Goal: Book appointment/travel/reservation

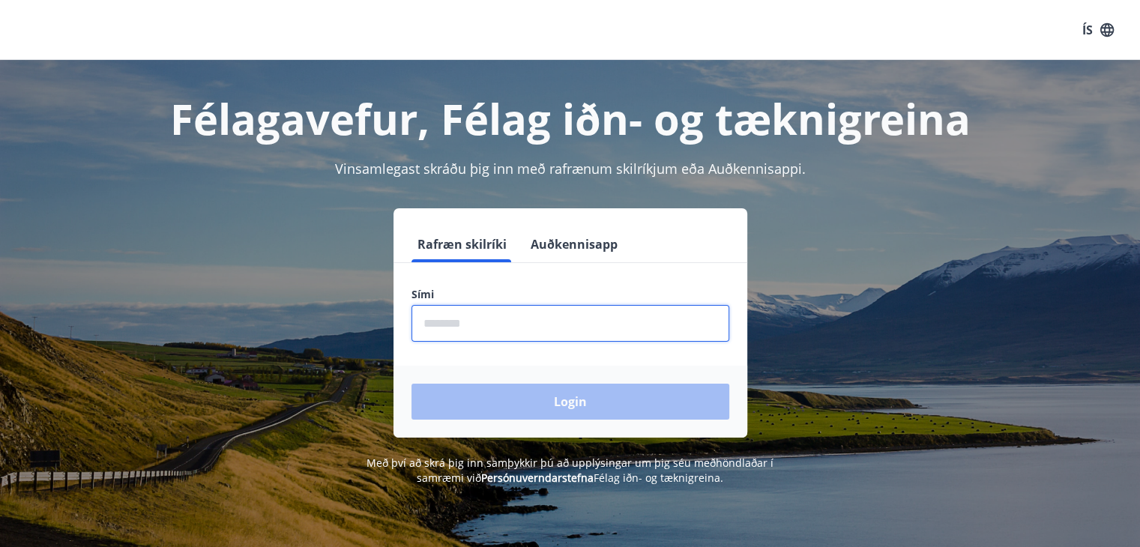
click at [492, 322] on input "phone" at bounding box center [571, 323] width 318 height 37
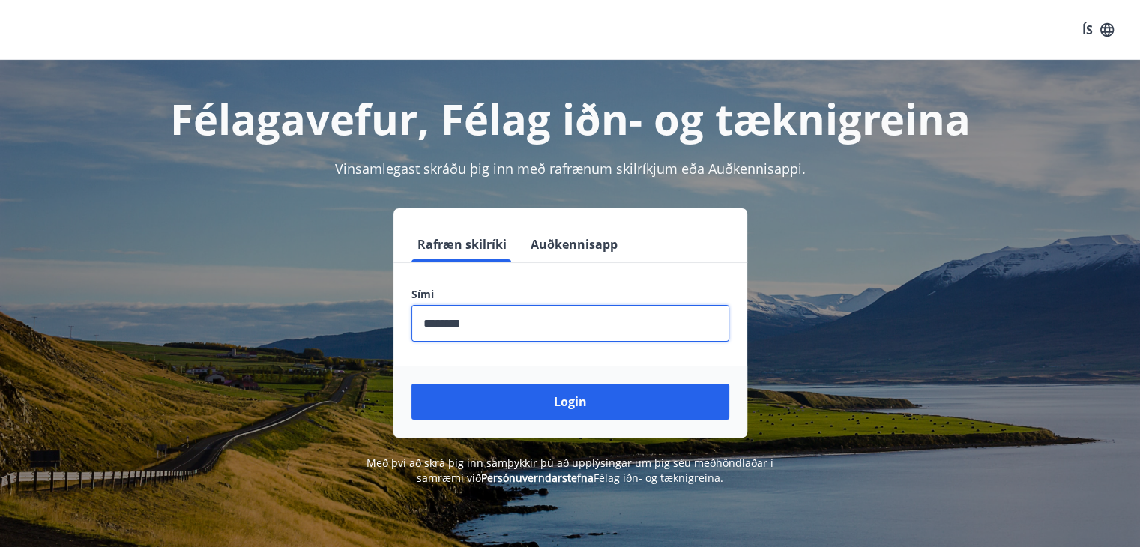
type input "********"
click at [412, 384] on button "Login" at bounding box center [571, 402] width 318 height 36
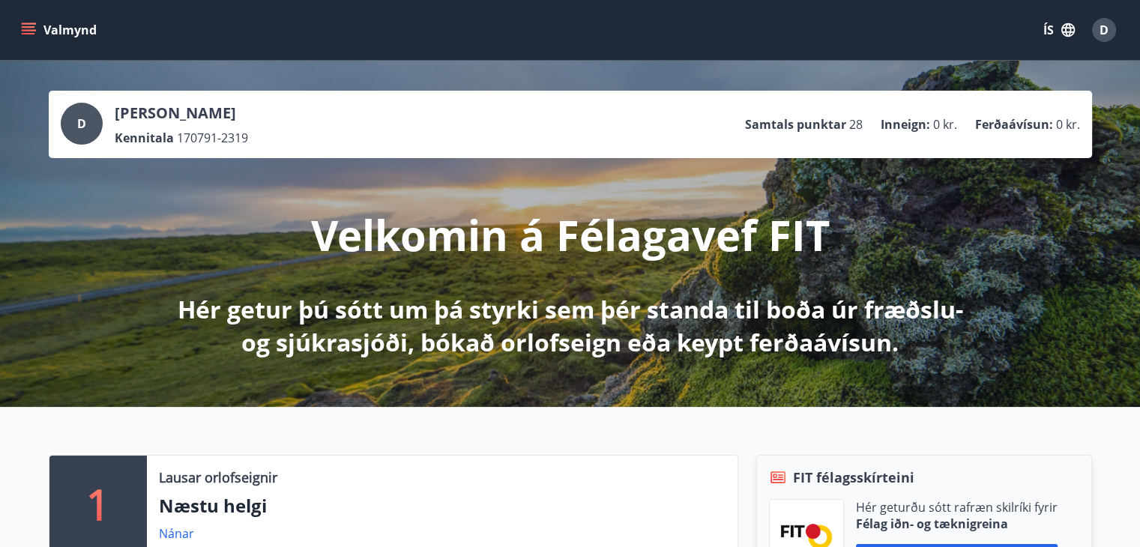
click at [25, 37] on button "Valmynd" at bounding box center [60, 29] width 85 height 27
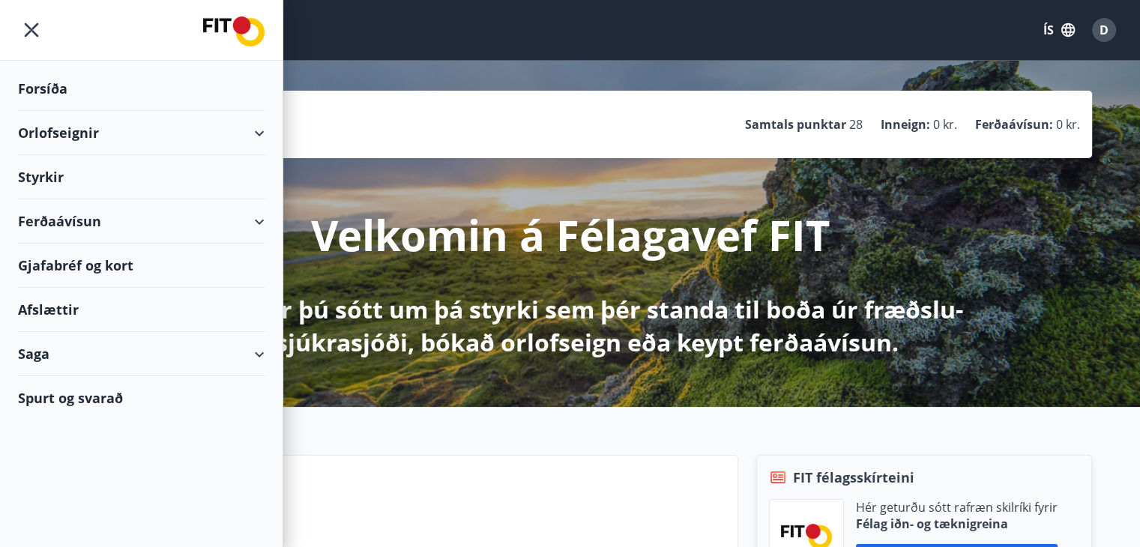
click at [260, 147] on div "Orlofseignir" at bounding box center [141, 133] width 247 height 44
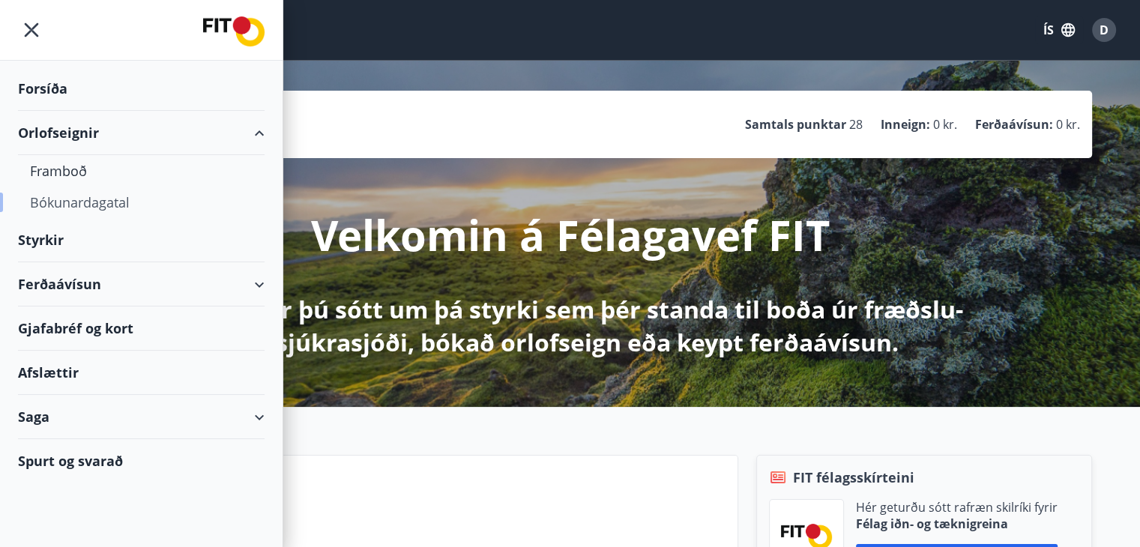
click at [97, 202] on div "Bókunardagatal" at bounding box center [141, 202] width 223 height 31
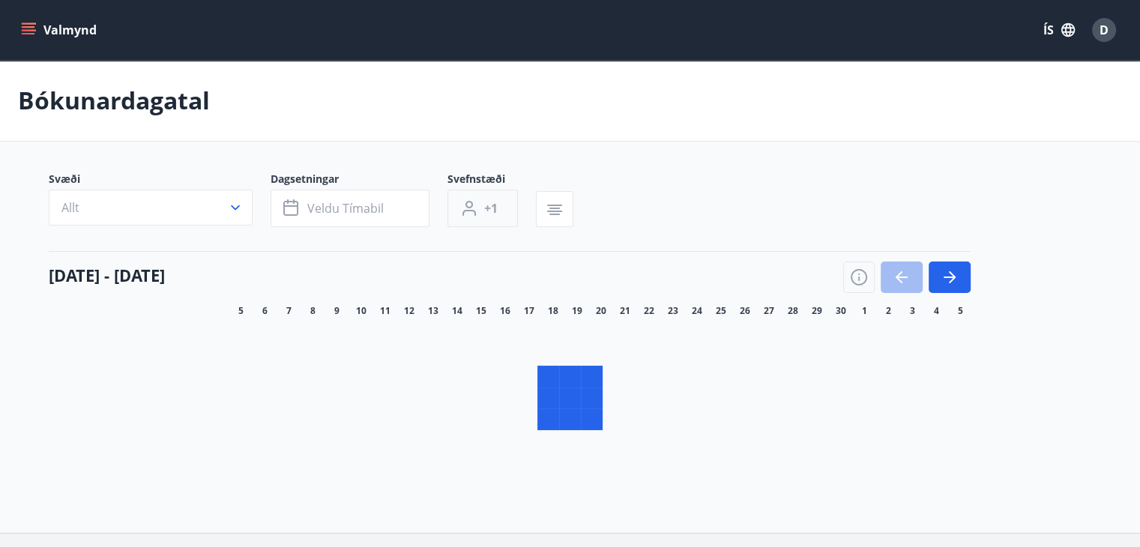
click at [495, 211] on span "+1" at bounding box center [490, 208] width 13 height 16
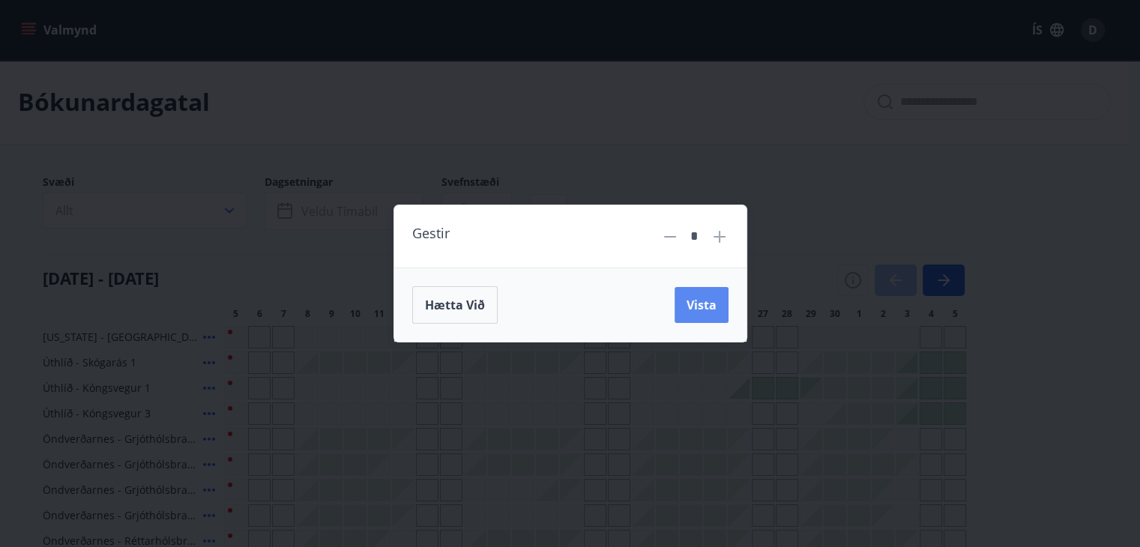
click at [726, 238] on icon at bounding box center [720, 237] width 12 height 12
type input "*"
click at [709, 297] on span "Vista" at bounding box center [707, 305] width 30 height 16
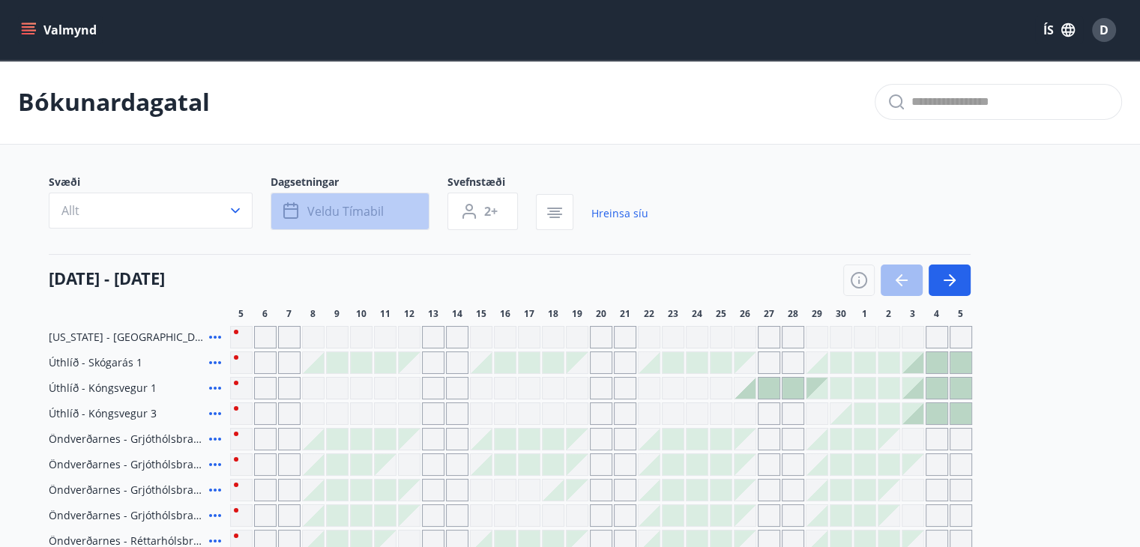
click at [355, 222] on button "Veldu tímabil" at bounding box center [350, 211] width 159 height 37
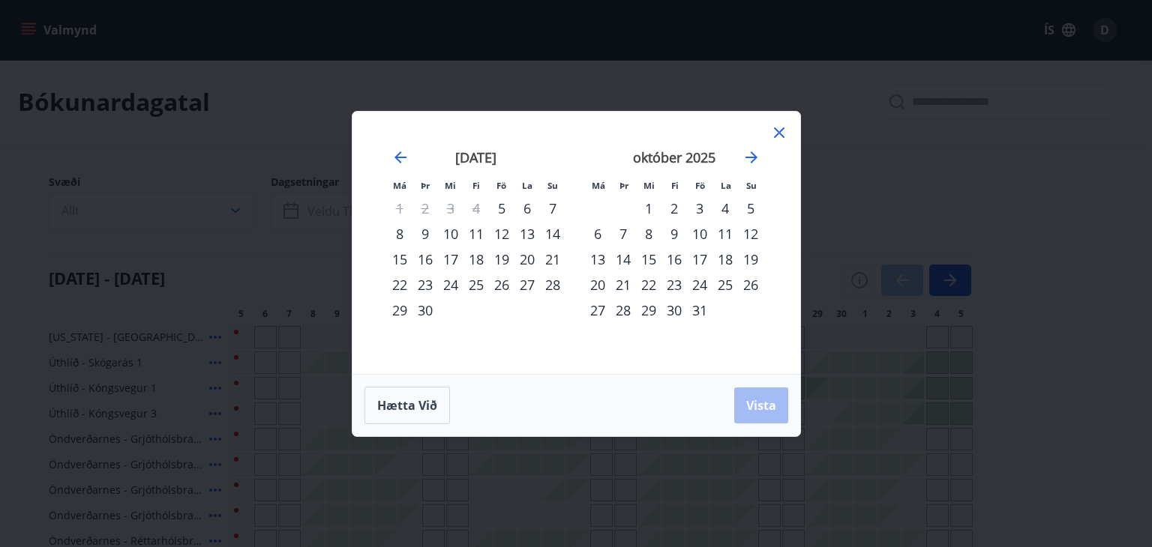
click at [703, 319] on div "31" at bounding box center [699, 310] width 25 height 25
click at [751, 154] on icon "Move forward to switch to the next month." at bounding box center [751, 157] width 18 height 18
click at [750, 204] on div "2" at bounding box center [750, 208] width 25 height 25
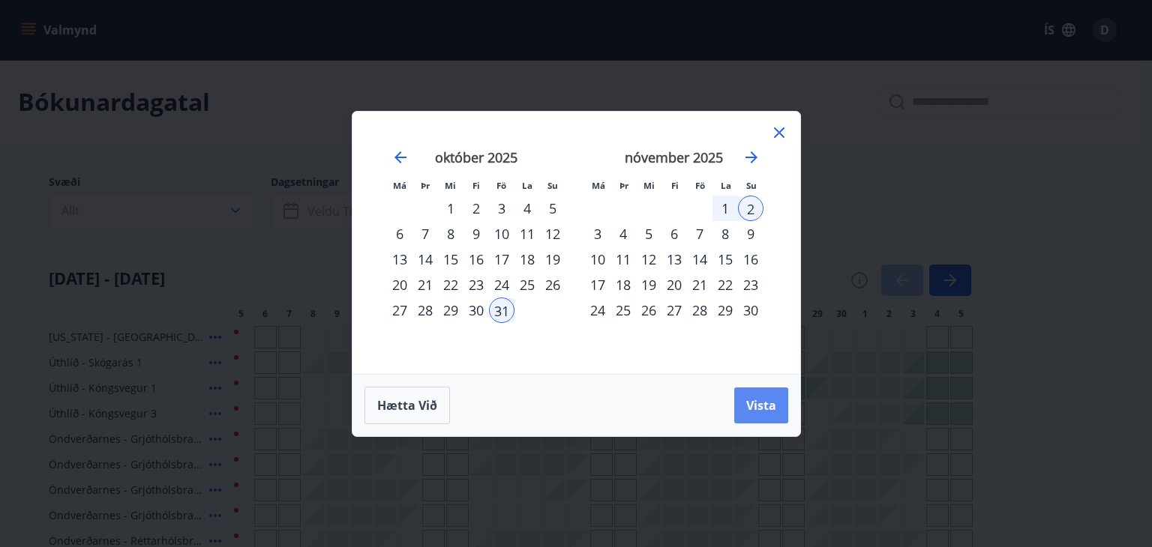
click at [759, 398] on span "Vista" at bounding box center [761, 405] width 30 height 16
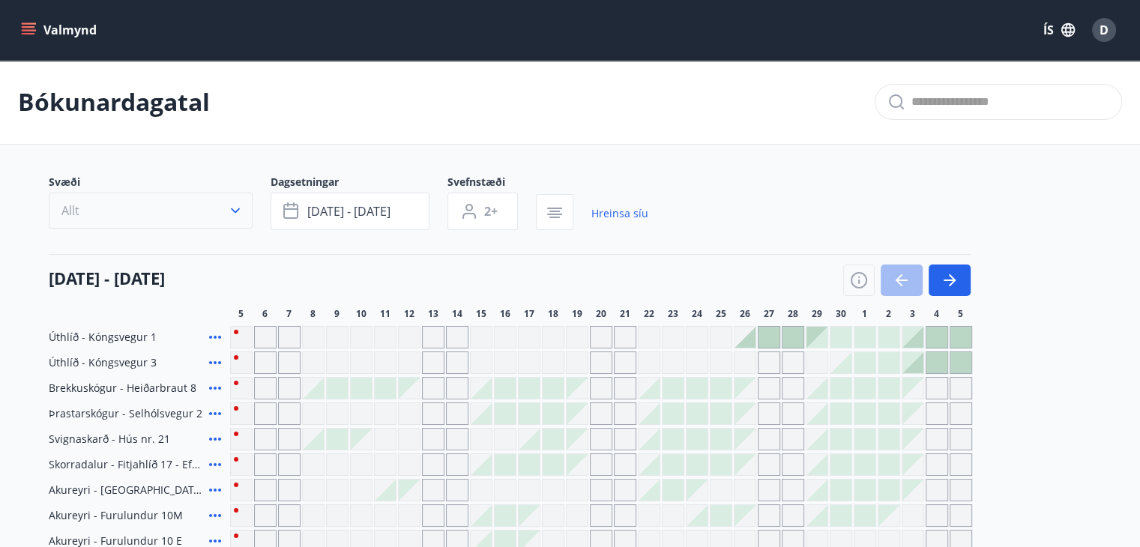
click at [226, 207] on button "Allt" at bounding box center [151, 211] width 204 height 36
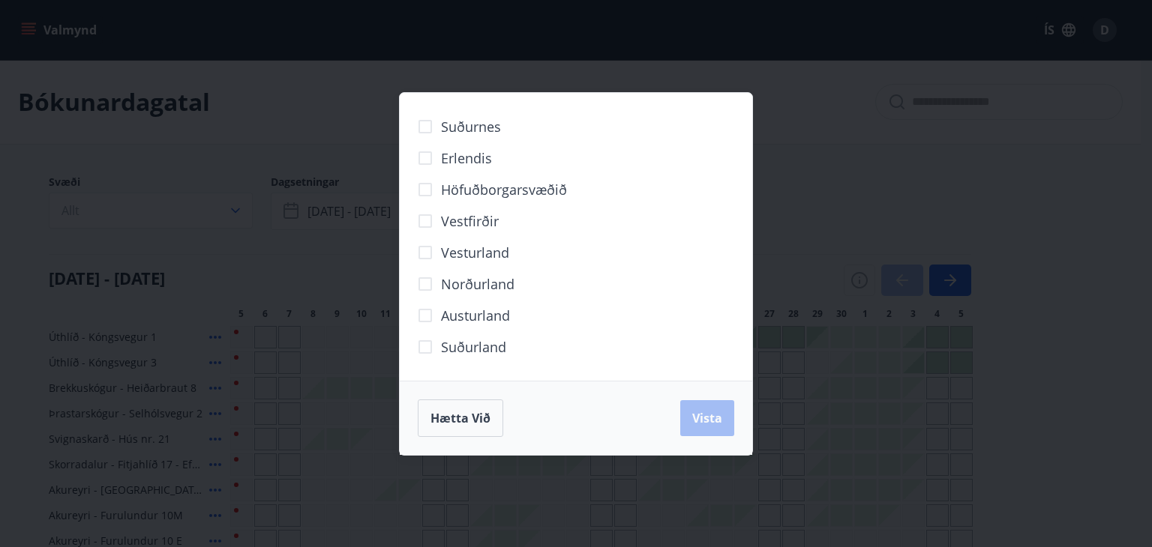
click at [478, 283] on span "Norðurland" at bounding box center [477, 283] width 73 height 19
click at [697, 412] on span "Vista" at bounding box center [707, 418] width 30 height 16
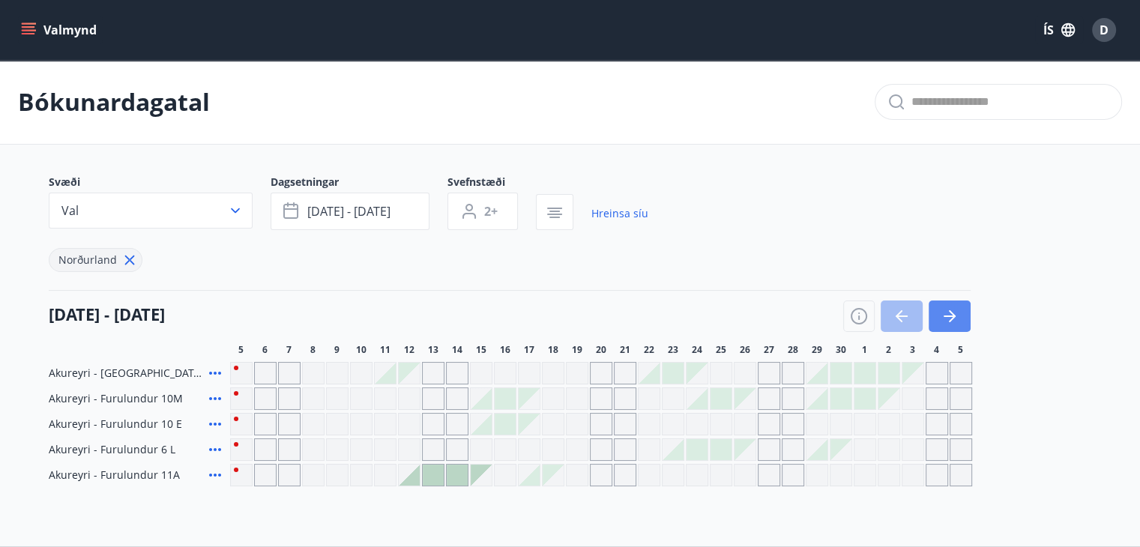
click at [957, 318] on icon "button" at bounding box center [950, 316] width 18 height 18
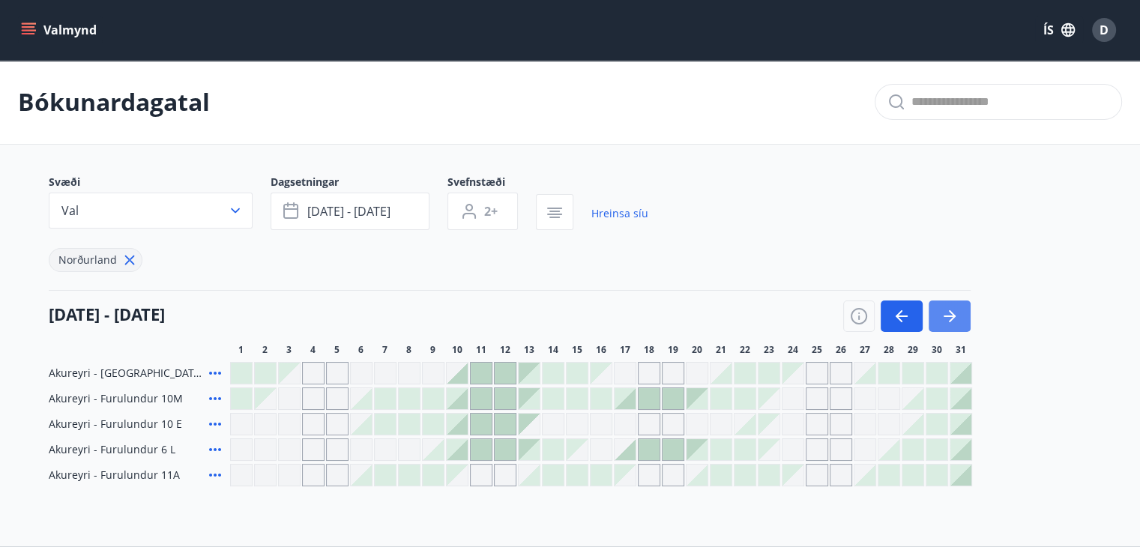
click at [957, 318] on icon "button" at bounding box center [950, 316] width 18 height 18
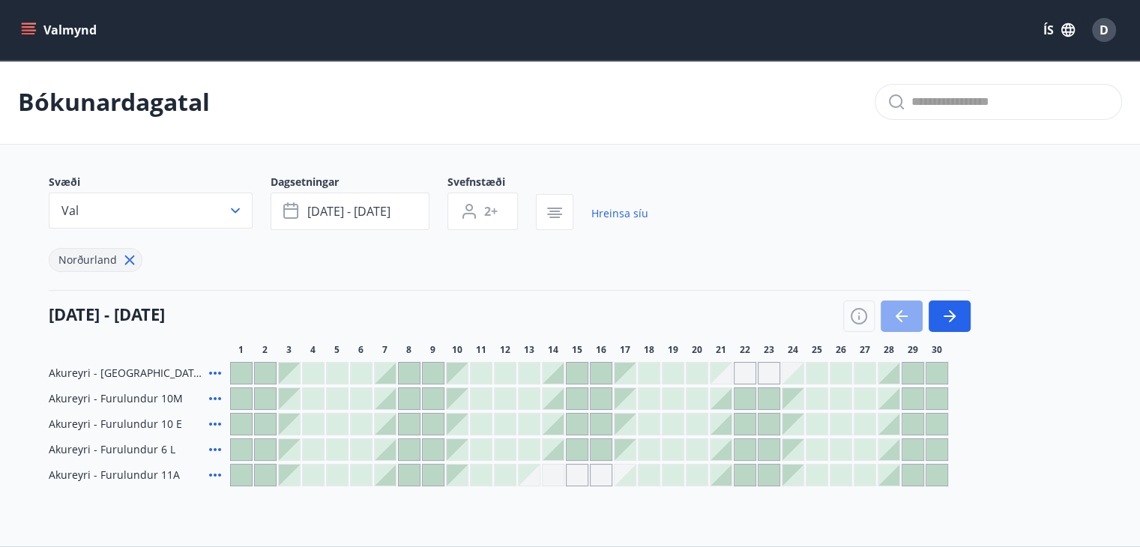
click at [907, 319] on icon "button" at bounding box center [902, 316] width 18 height 18
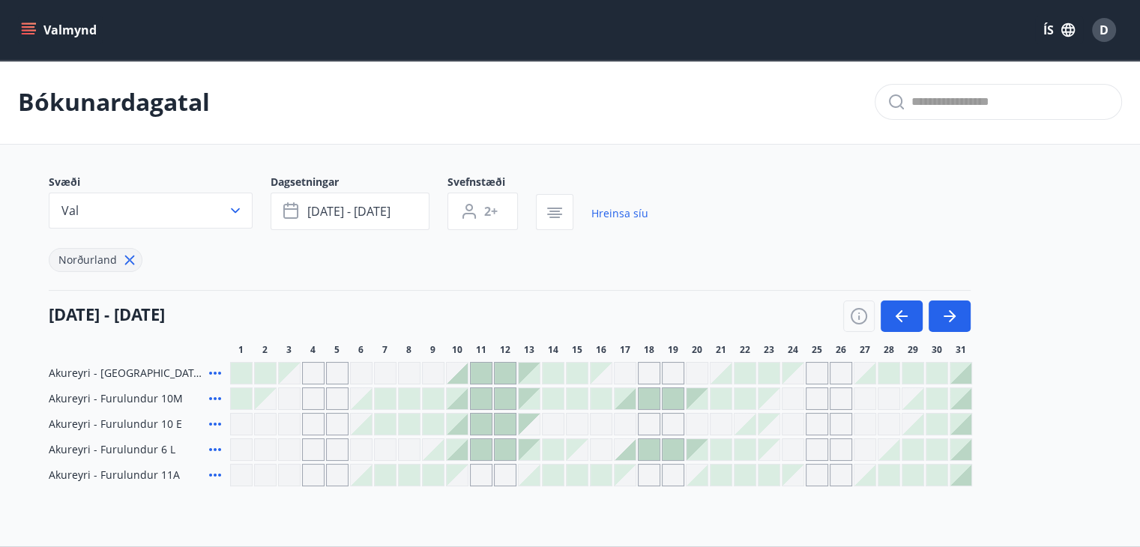
click at [217, 372] on icon at bounding box center [215, 373] width 18 height 18
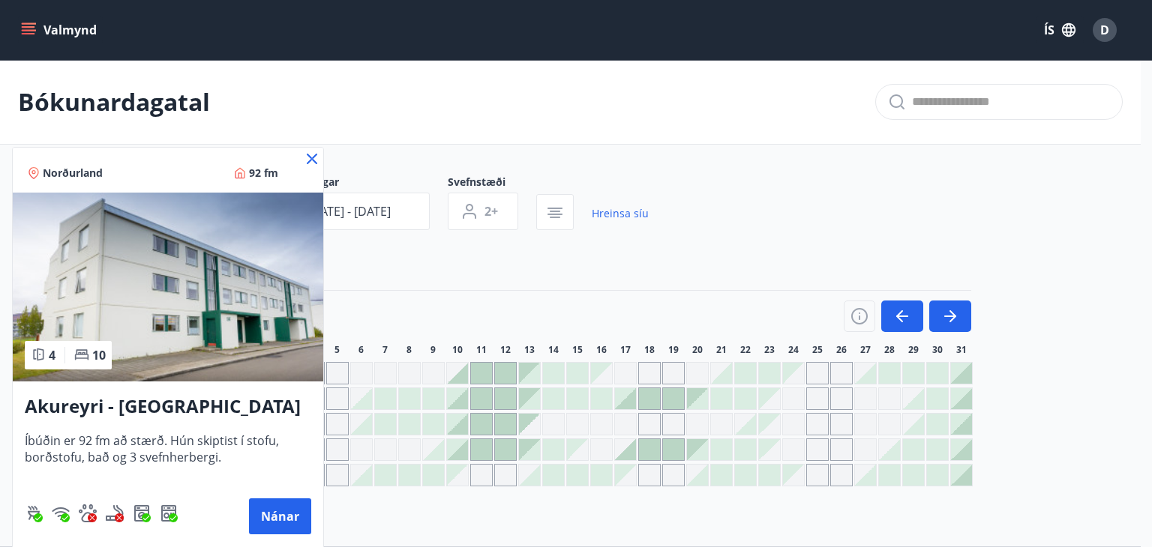
click at [313, 157] on icon at bounding box center [312, 159] width 10 height 10
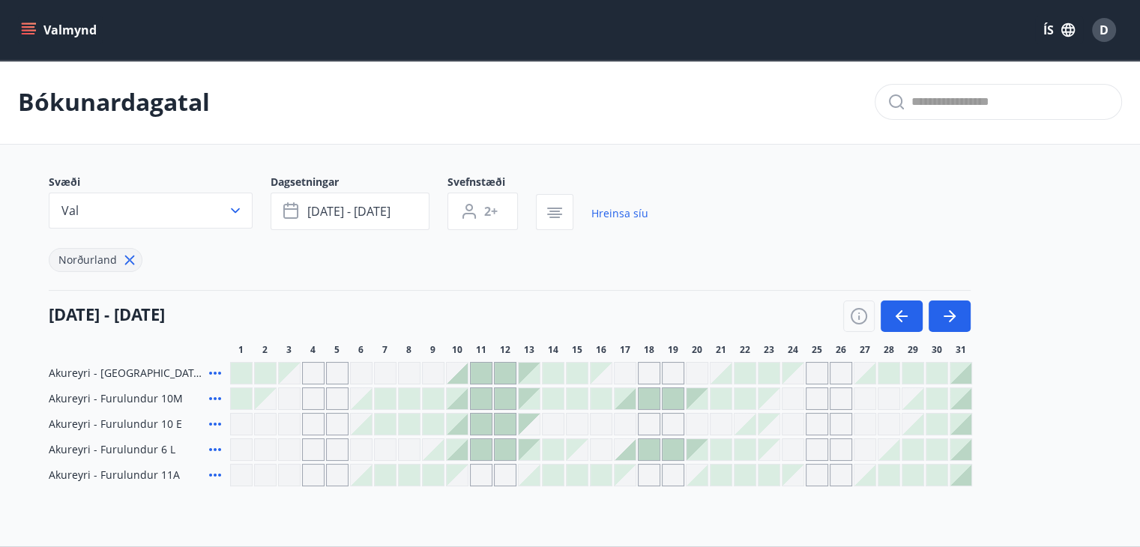
click at [210, 397] on icon at bounding box center [215, 398] width 12 height 3
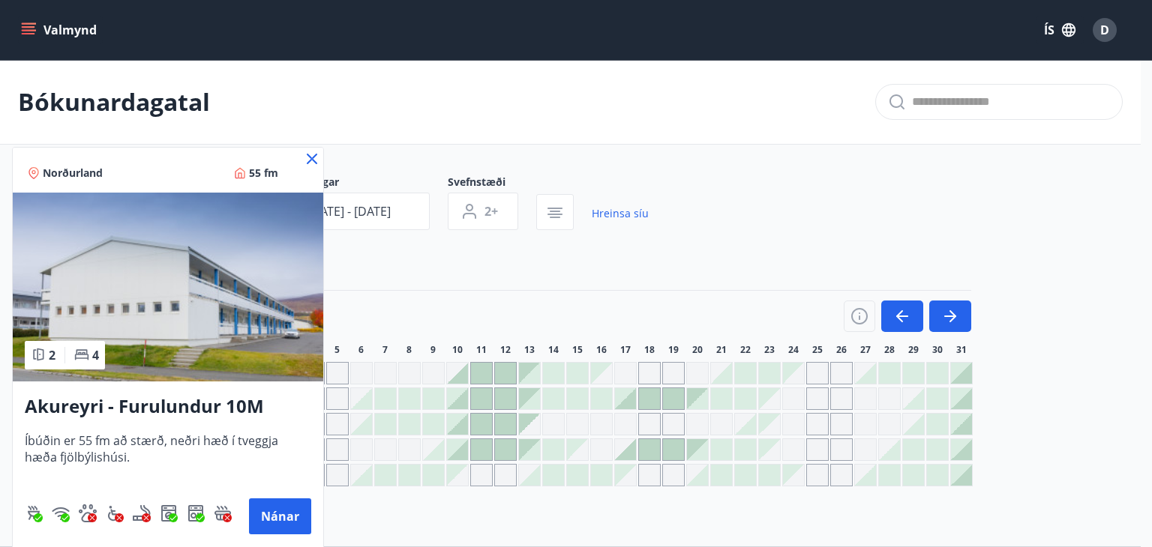
click at [311, 156] on icon at bounding box center [312, 159] width 18 height 18
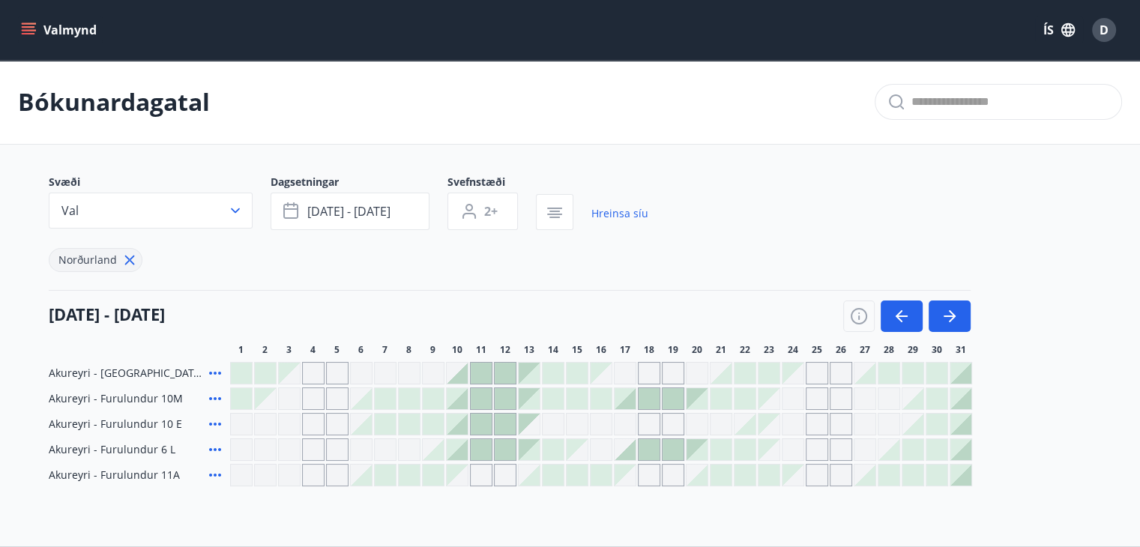
click at [217, 427] on icon at bounding box center [215, 424] width 18 height 18
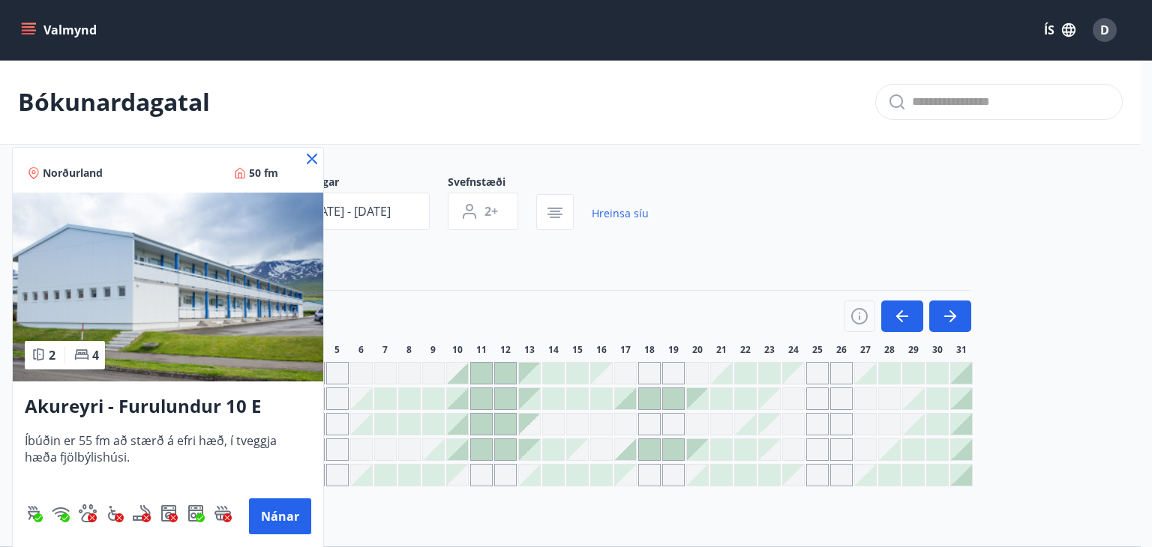
click at [314, 157] on icon at bounding box center [312, 159] width 10 height 10
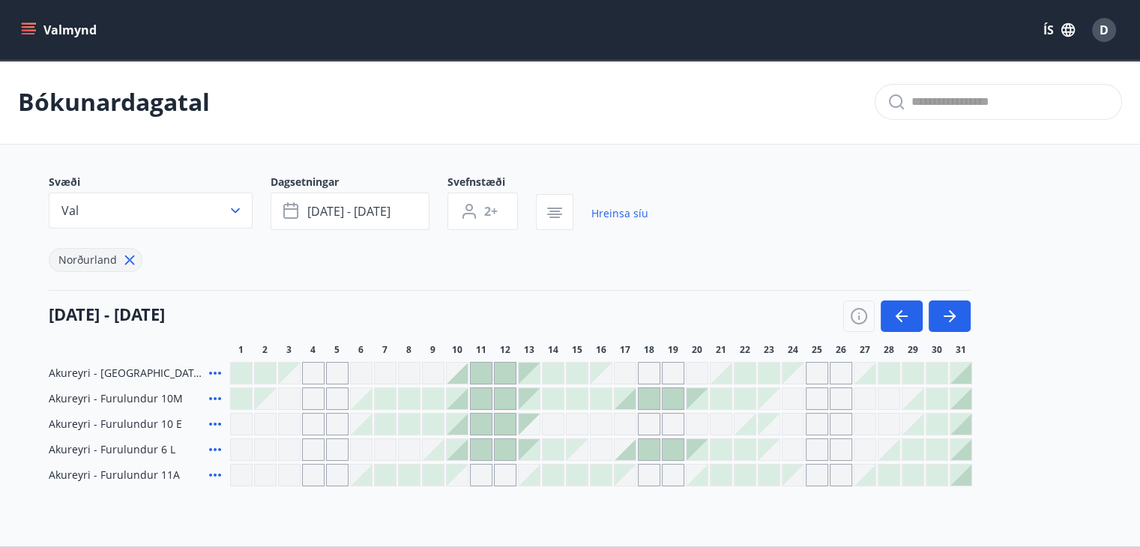
click at [216, 451] on icon at bounding box center [215, 450] width 18 height 18
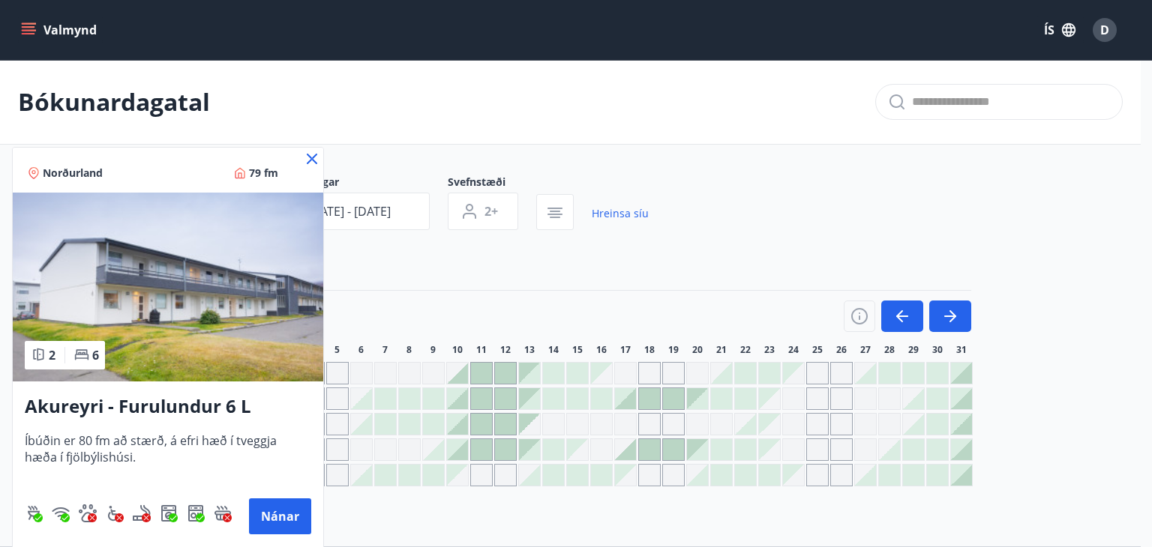
click at [310, 165] on icon at bounding box center [312, 159] width 18 height 18
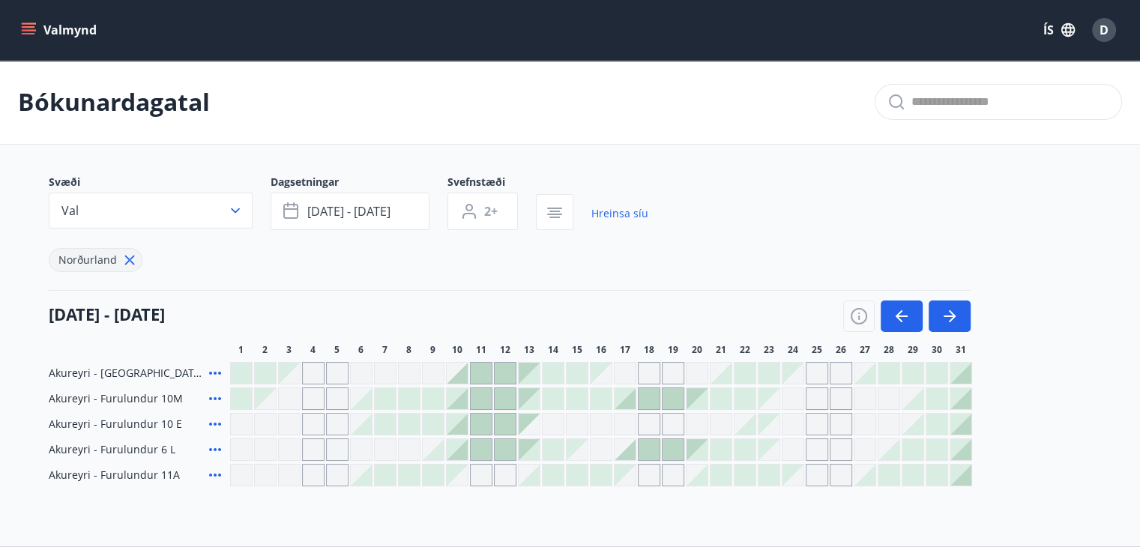
click at [215, 472] on icon at bounding box center [215, 475] width 18 height 18
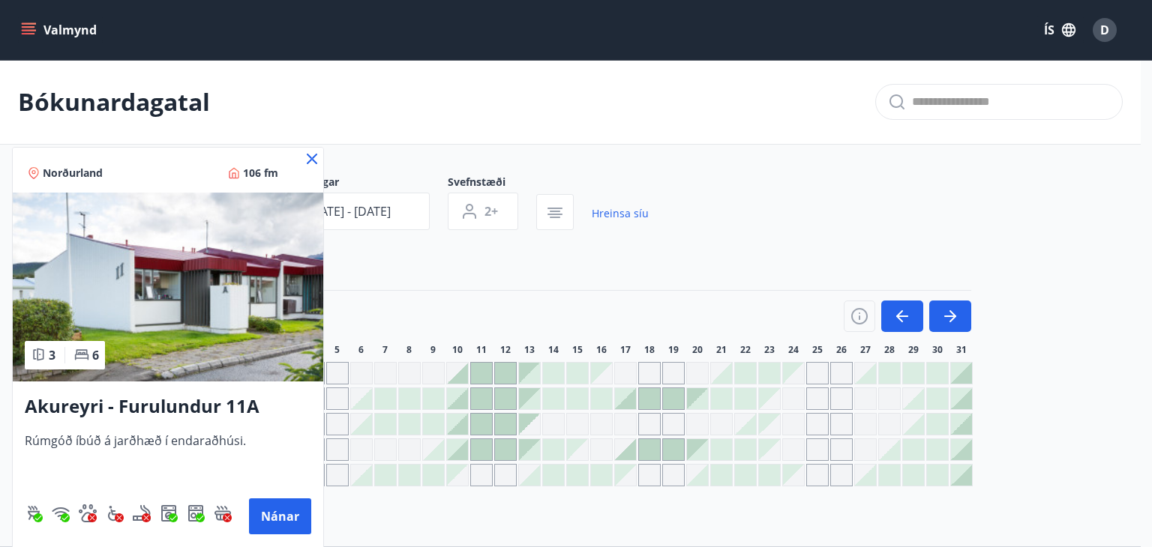
click at [313, 157] on icon at bounding box center [312, 159] width 10 height 10
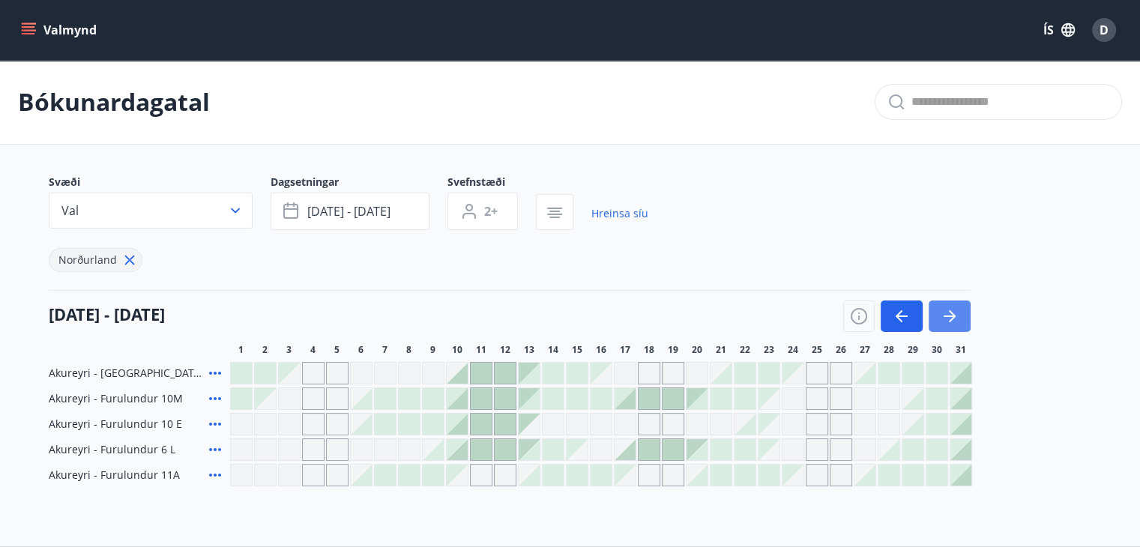
click at [948, 308] on icon "button" at bounding box center [950, 316] width 18 height 18
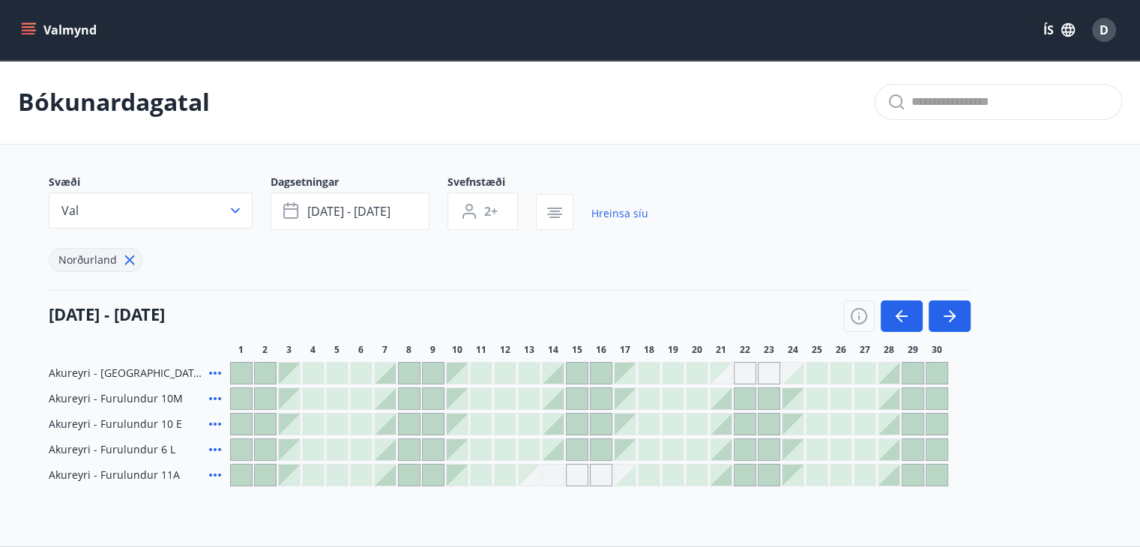
click at [246, 367] on div at bounding box center [241, 373] width 21 height 21
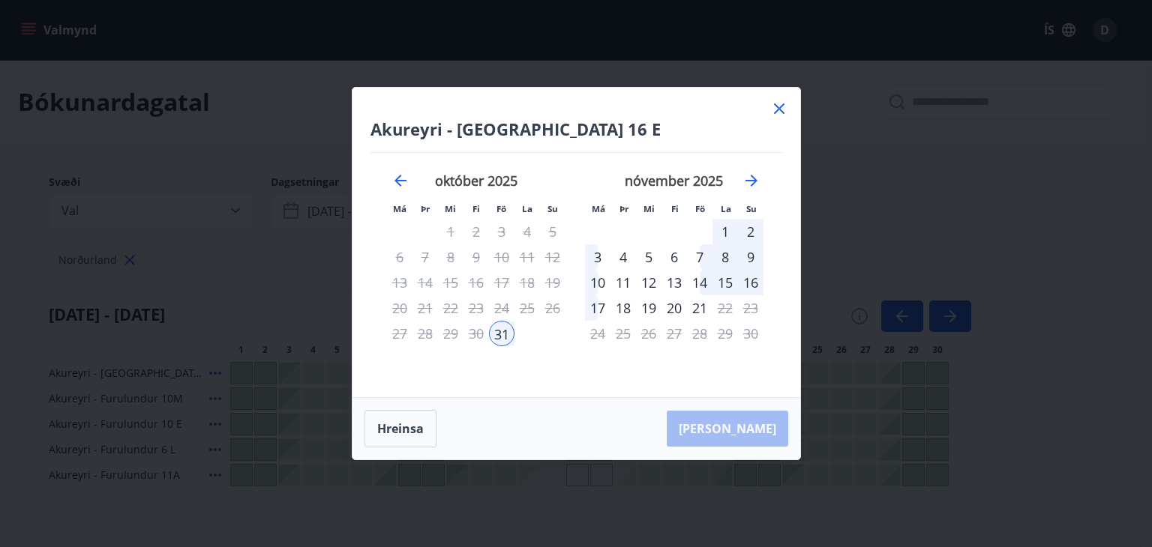
click at [750, 232] on div "2" at bounding box center [750, 231] width 25 height 25
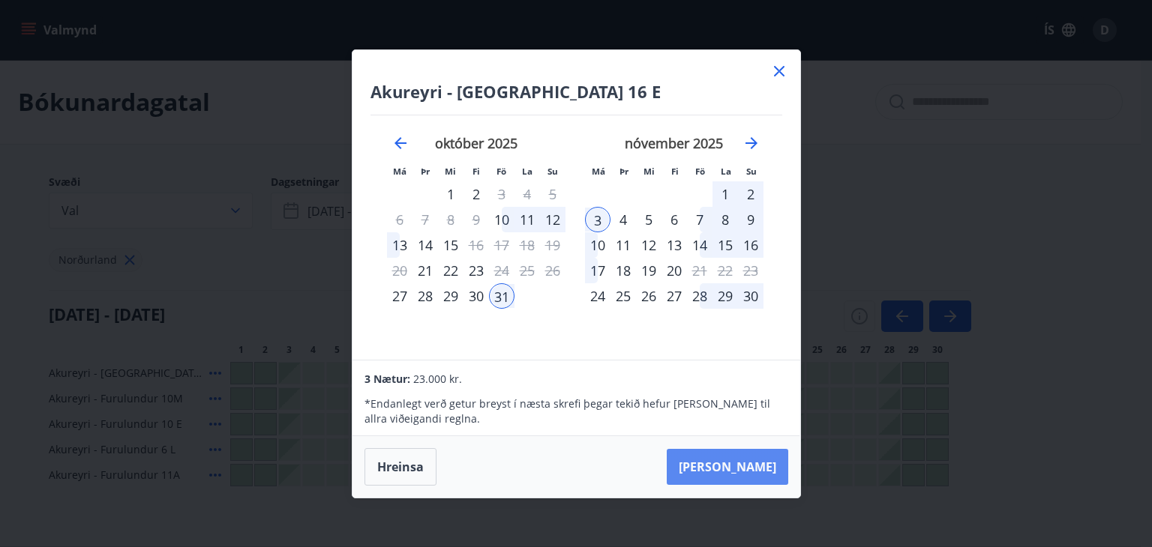
click at [741, 465] on button "[PERSON_NAME]" at bounding box center [727, 467] width 121 height 36
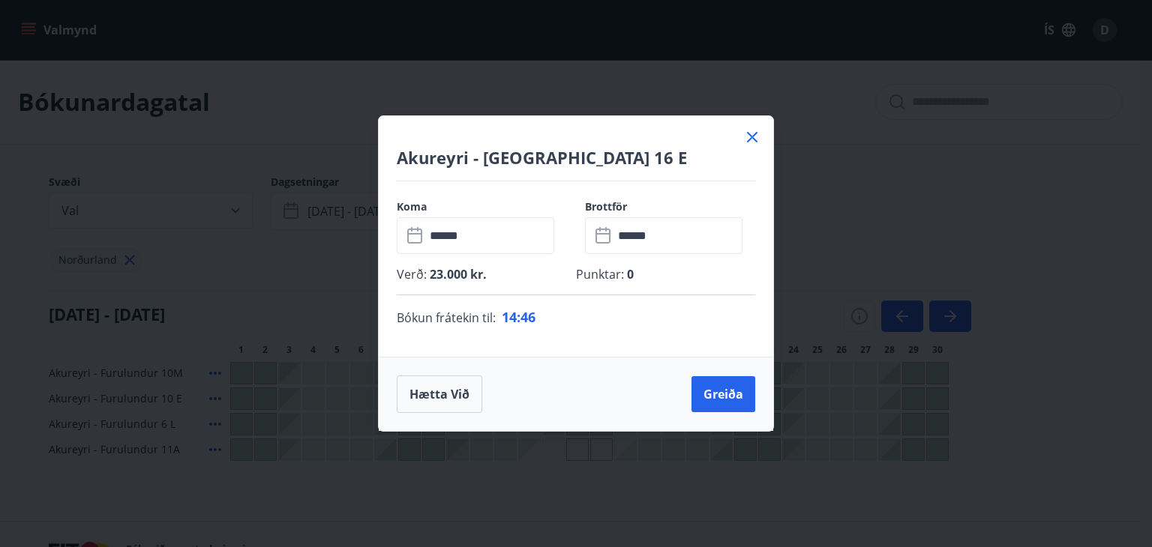
click at [287, 262] on div "Akureyri - [GEOGRAPHIC_DATA] 16 E Koma ​ ****** ​ Brottför ​ ****** ​ Verð : 23…" at bounding box center [576, 273] width 1152 height 547
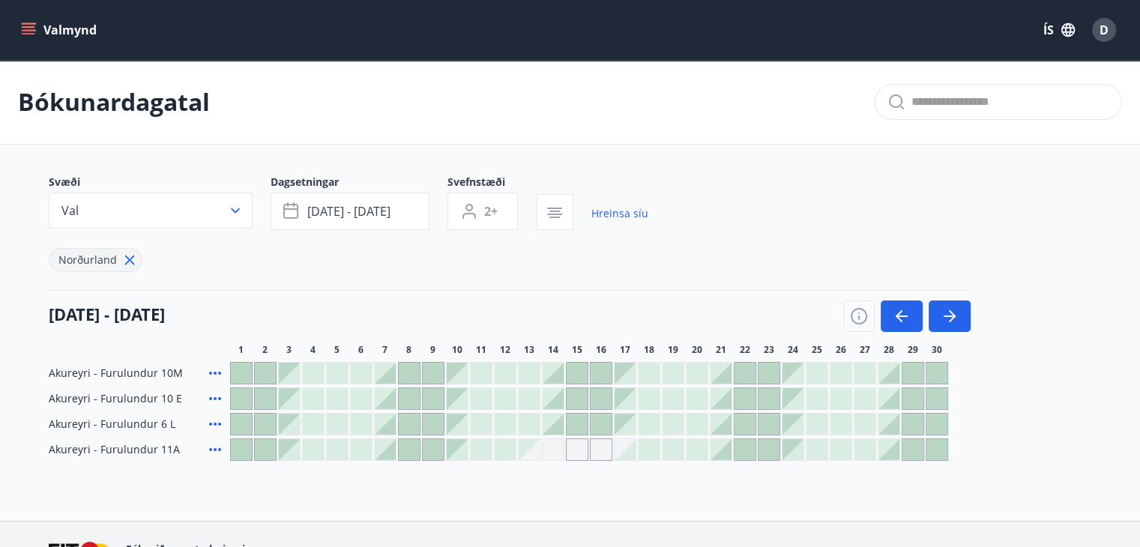
click at [138, 454] on span "Akureyri - Furulundur 11A" at bounding box center [114, 449] width 131 height 15
click at [209, 451] on icon at bounding box center [215, 450] width 18 height 18
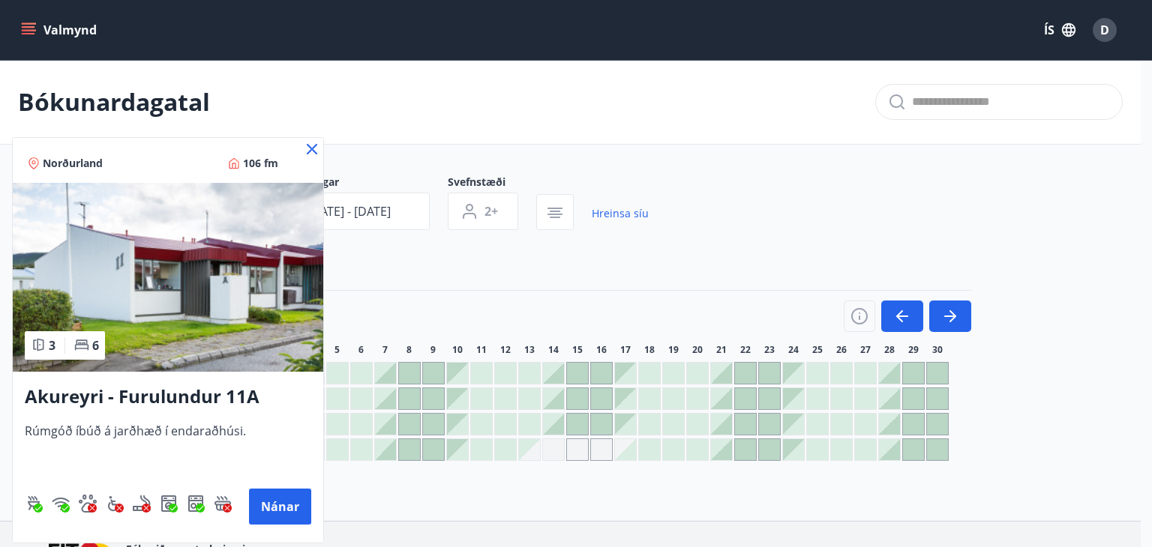
click at [176, 306] on img at bounding box center [168, 277] width 310 height 189
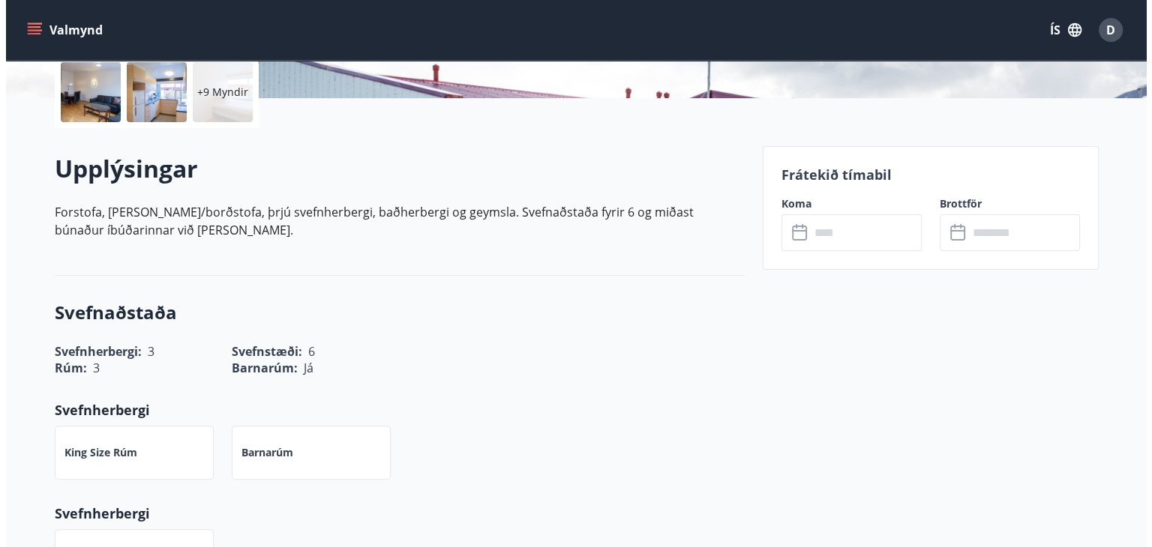
scroll to position [262, 0]
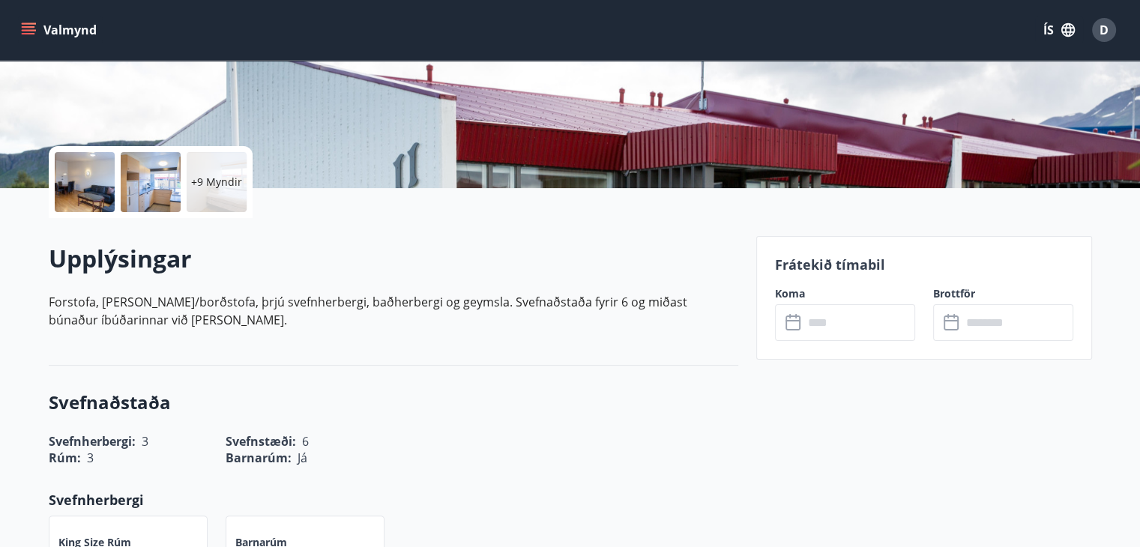
click at [85, 189] on div at bounding box center [85, 182] width 60 height 60
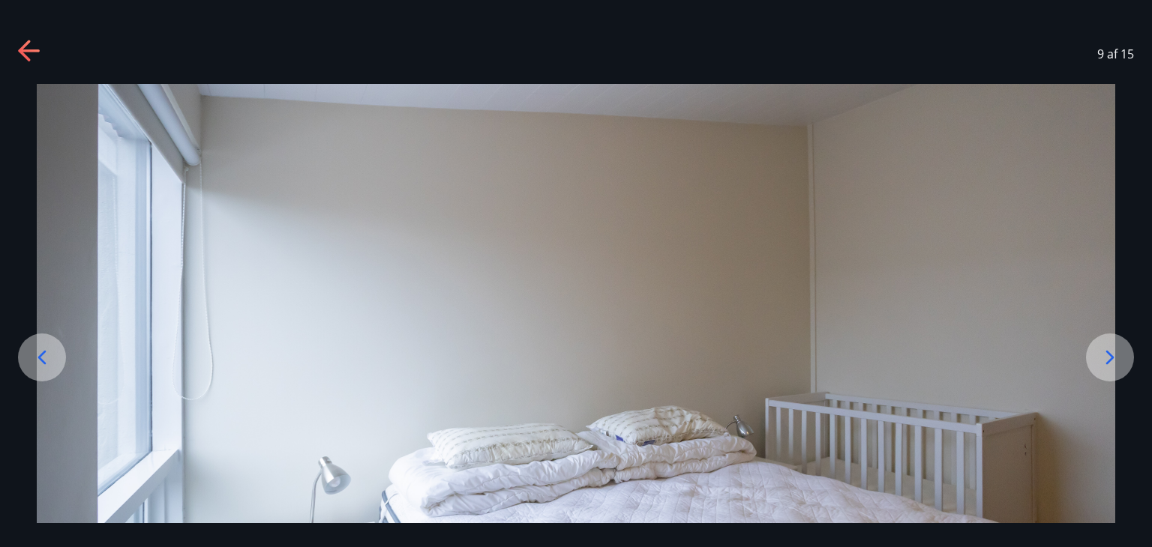
click at [1116, 364] on icon at bounding box center [1110, 358] width 24 height 24
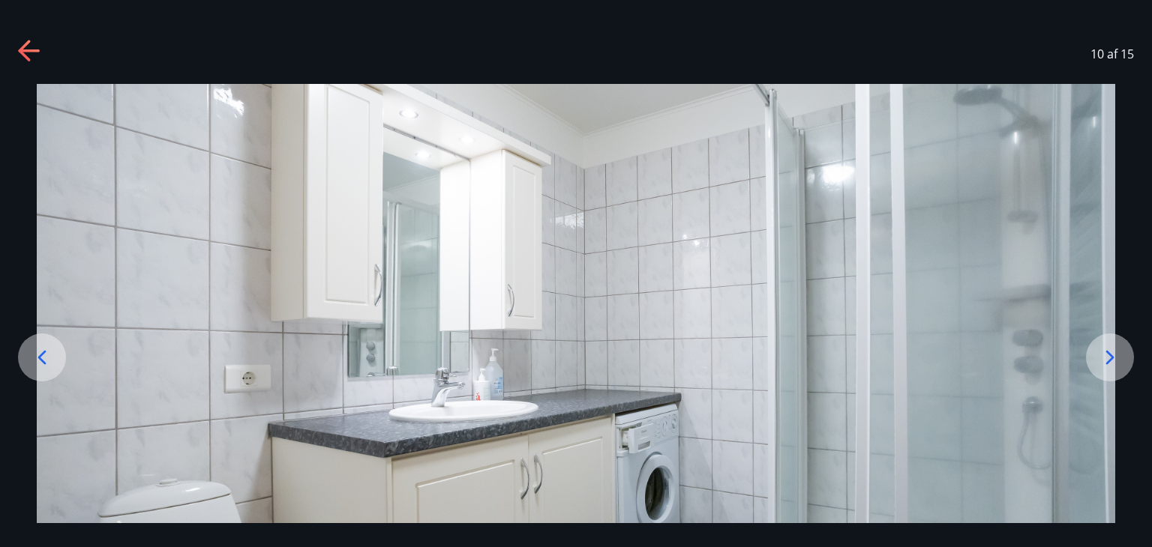
click at [1116, 364] on icon at bounding box center [1110, 358] width 24 height 24
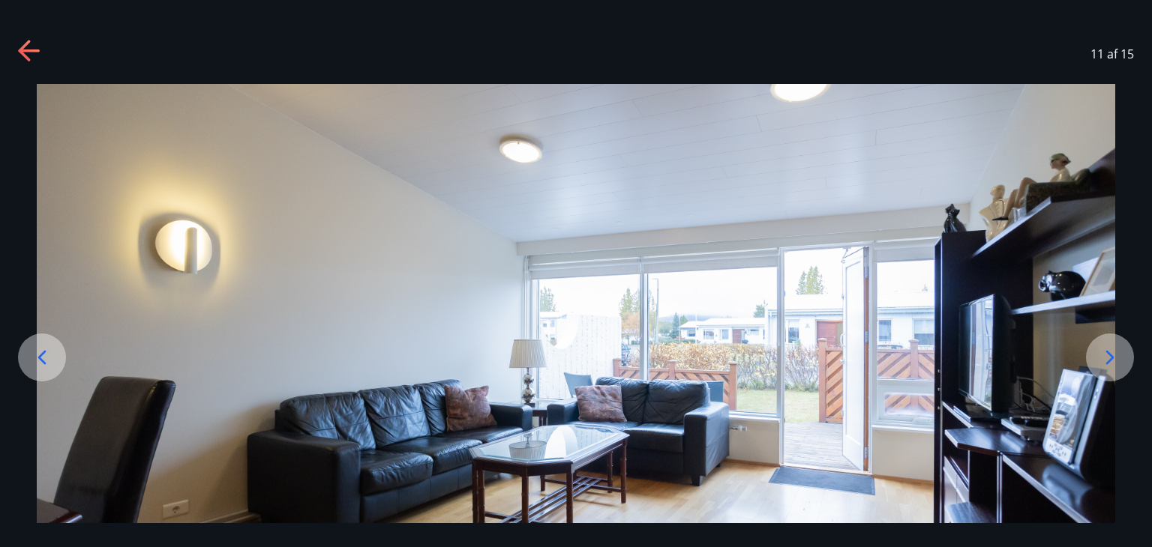
click at [31, 358] on icon at bounding box center [42, 358] width 24 height 24
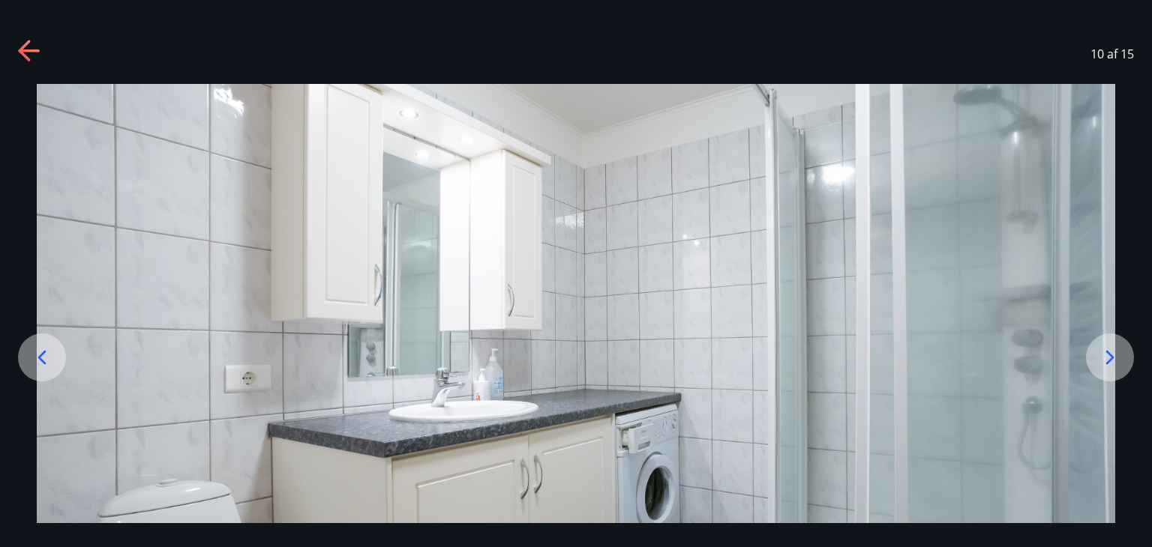
click at [31, 358] on icon at bounding box center [42, 358] width 24 height 24
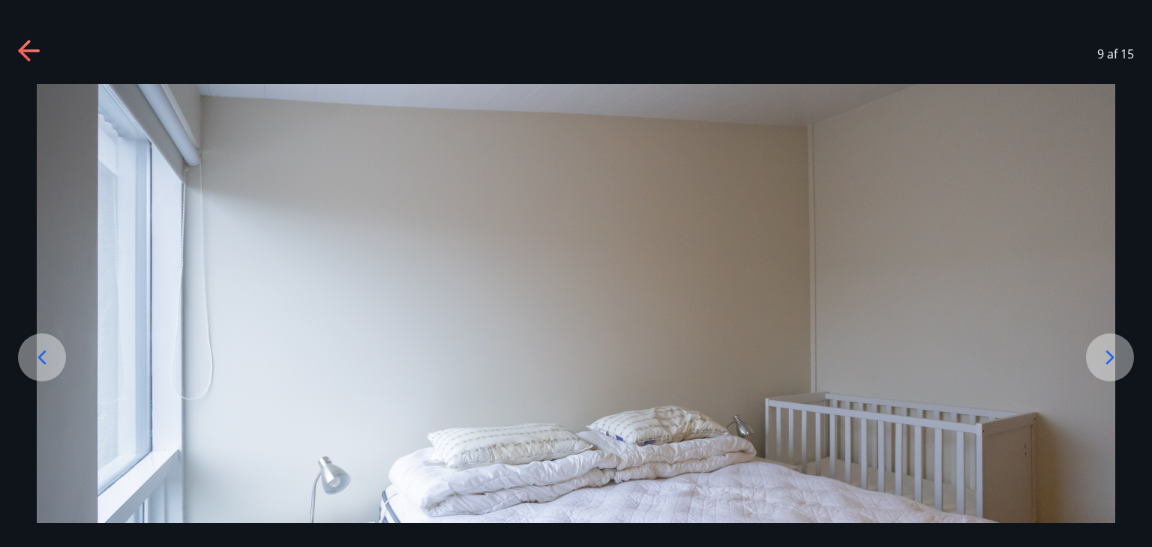
click at [1110, 358] on icon at bounding box center [1110, 358] width 24 height 24
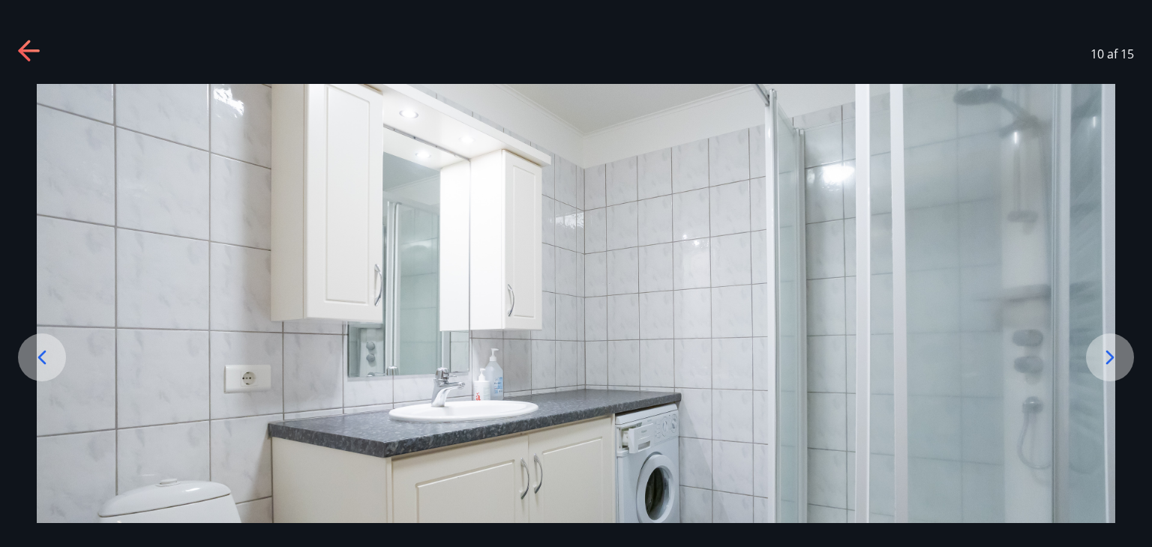
click at [1110, 358] on icon at bounding box center [1110, 358] width 24 height 24
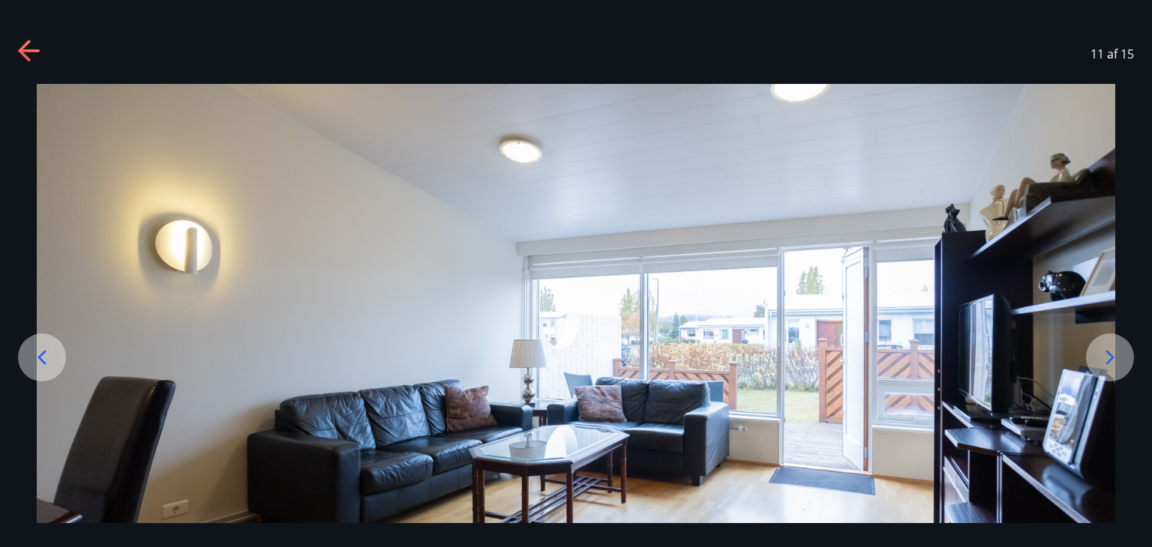
click at [1110, 358] on icon at bounding box center [1110, 358] width 24 height 24
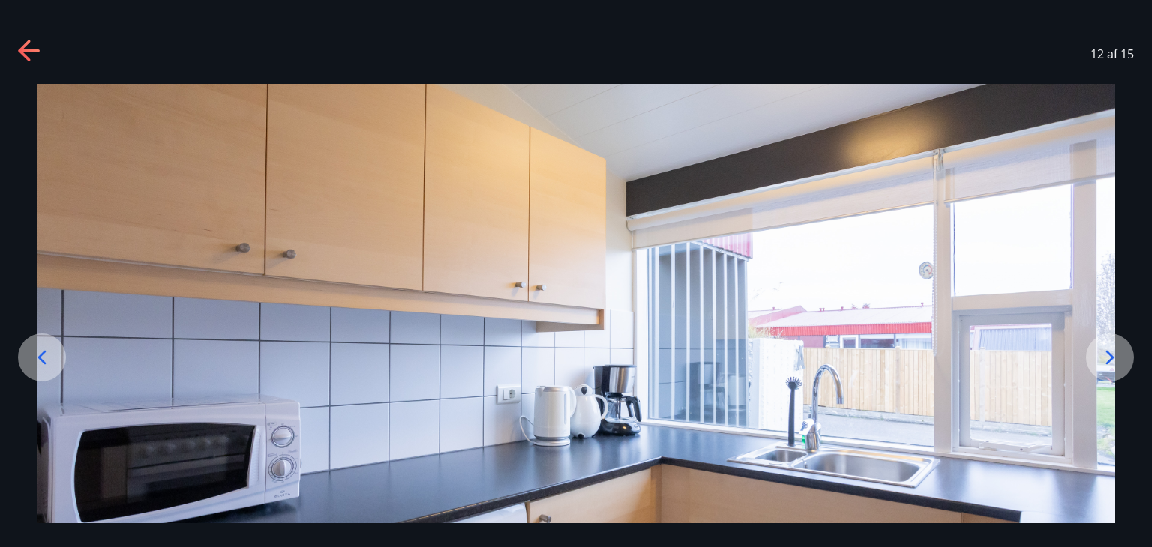
click at [1110, 358] on icon at bounding box center [1110, 358] width 24 height 24
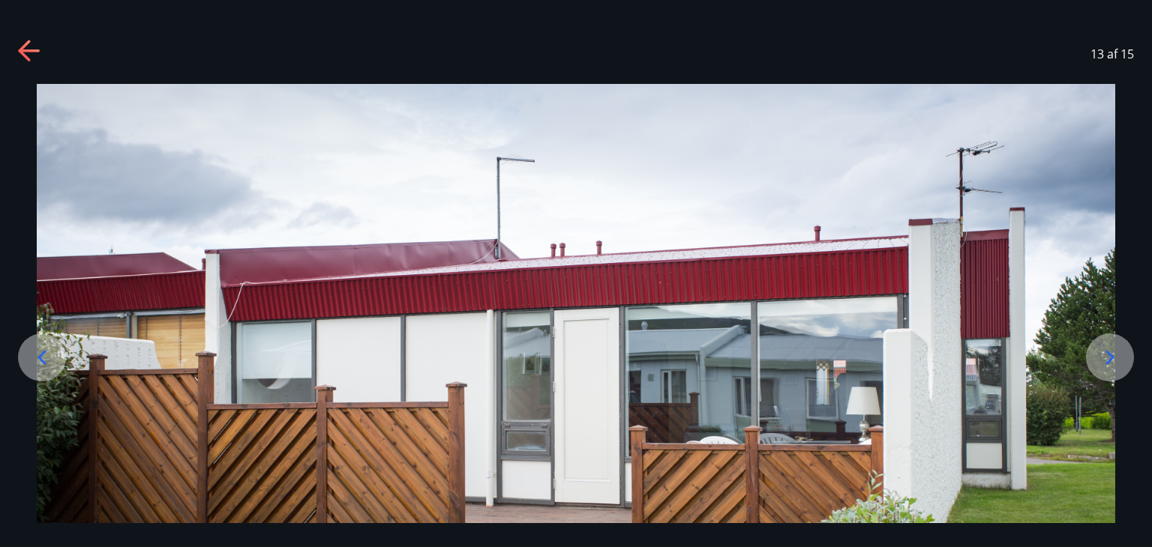
click at [1110, 358] on icon at bounding box center [1110, 358] width 24 height 24
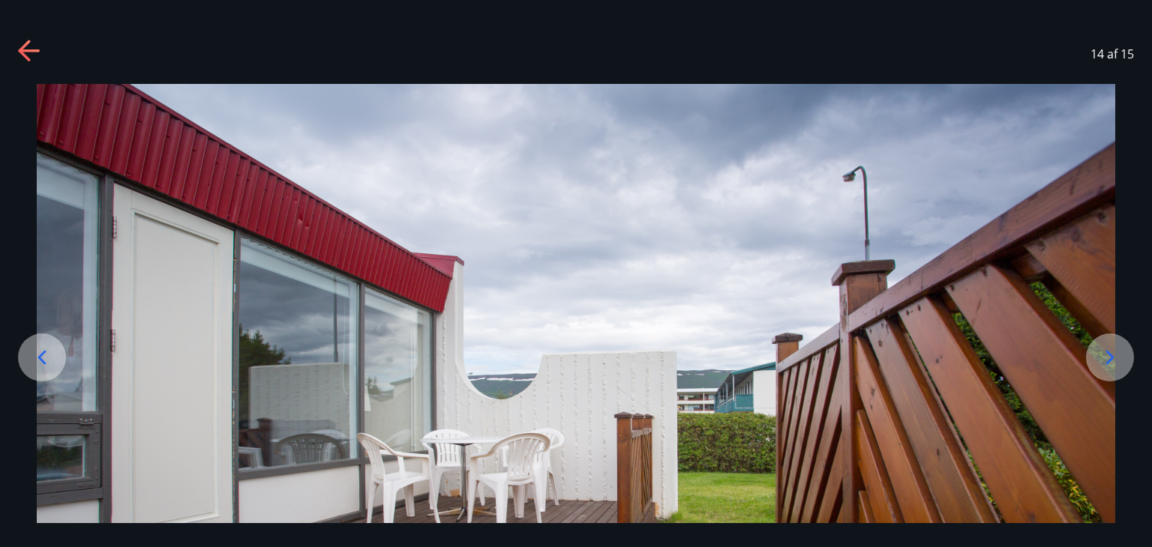
click at [1110, 358] on icon at bounding box center [1110, 358] width 24 height 24
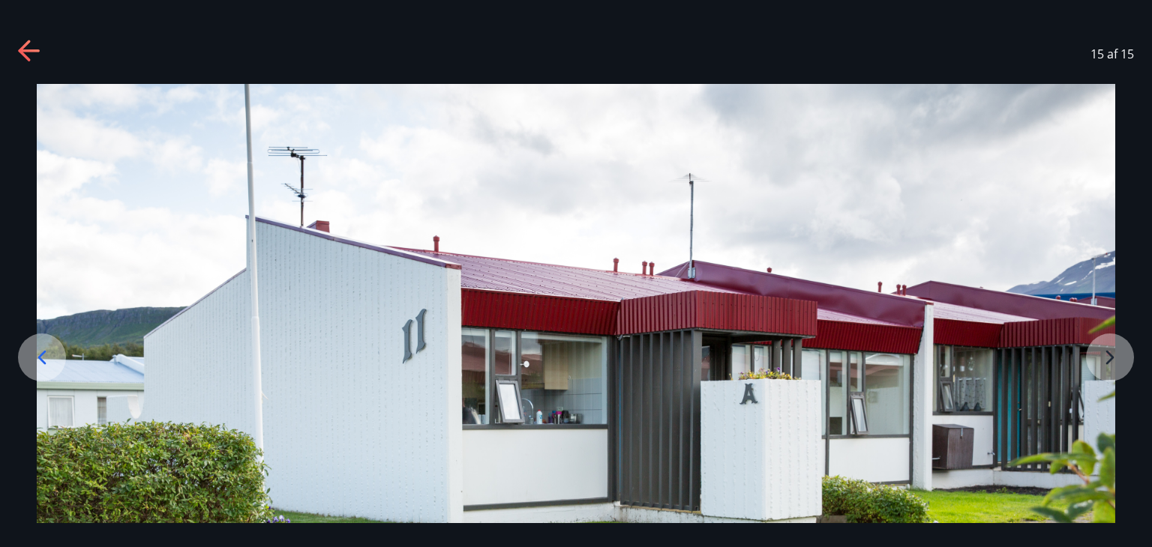
click at [1110, 358] on img at bounding box center [576, 383] width 1078 height 599
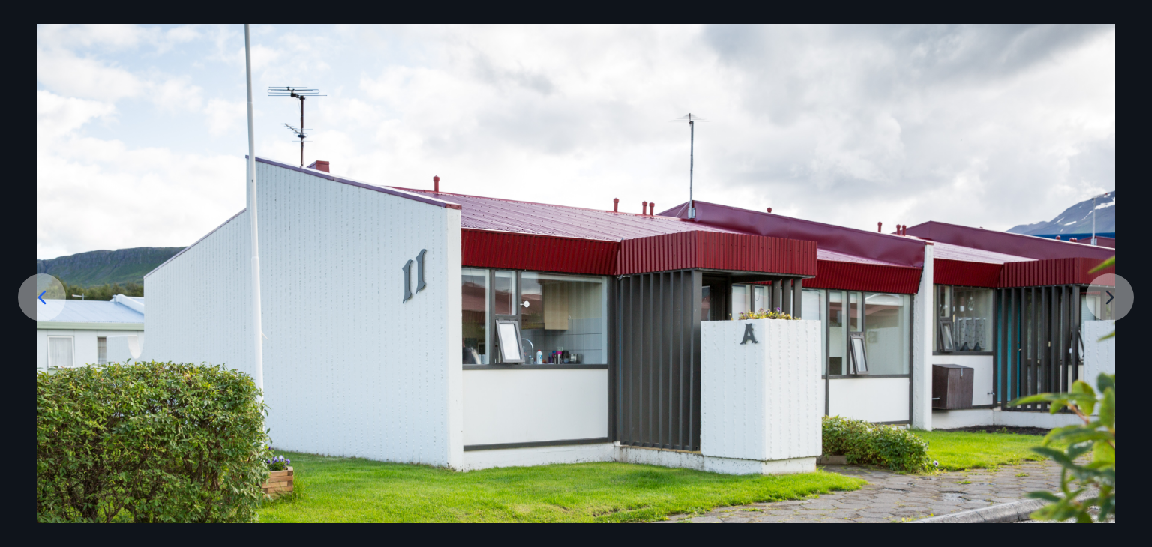
click at [1110, 358] on img at bounding box center [576, 323] width 1078 height 599
click at [1095, 304] on img at bounding box center [576, 323] width 1078 height 599
click at [4, 67] on div at bounding box center [576, 323] width 1152 height 599
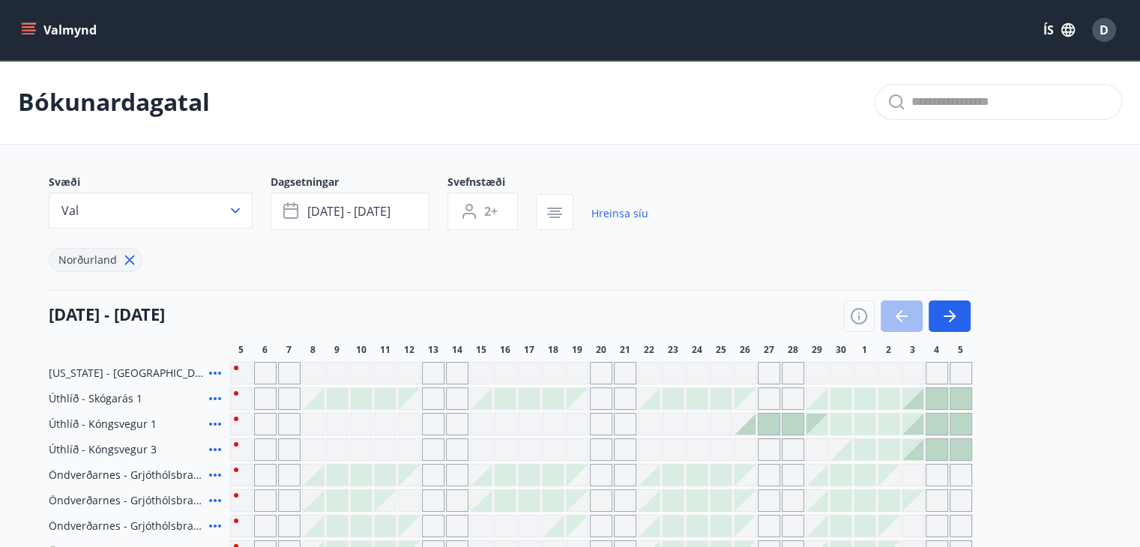
type input "*"
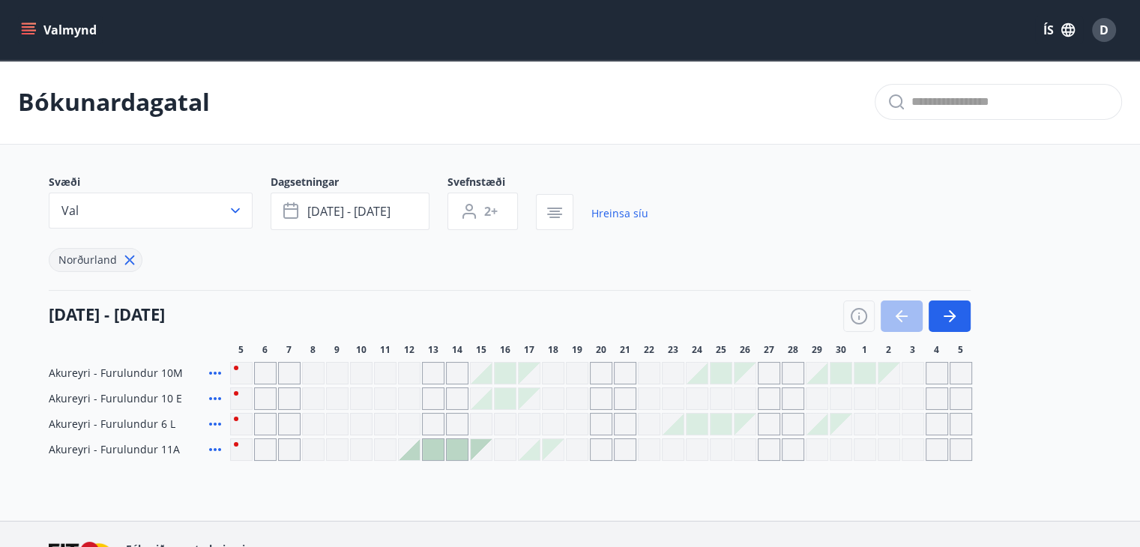
click at [211, 454] on icon at bounding box center [215, 450] width 18 height 18
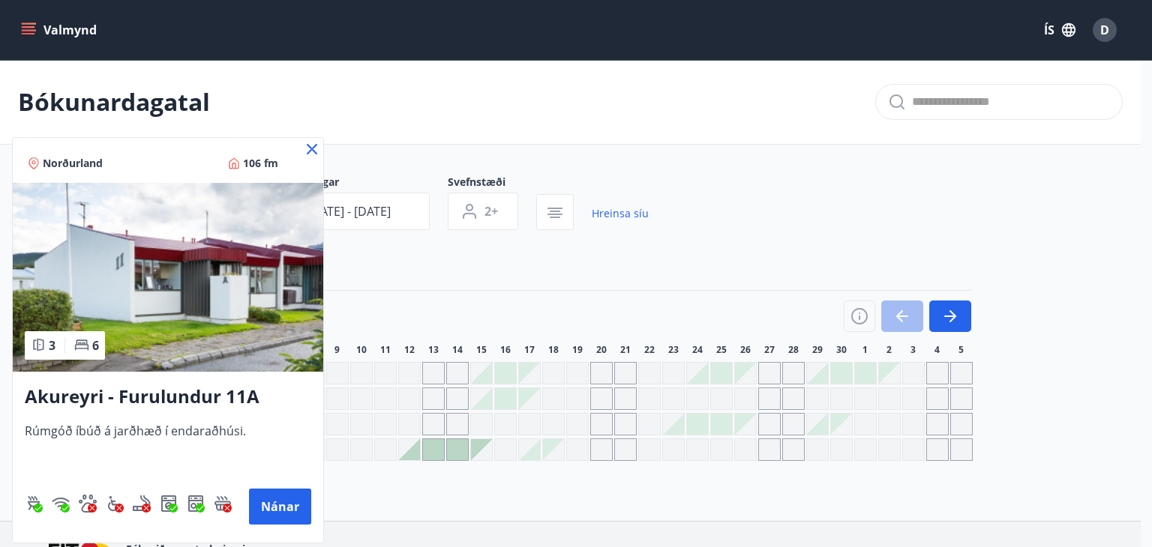
click at [141, 287] on img at bounding box center [168, 277] width 310 height 189
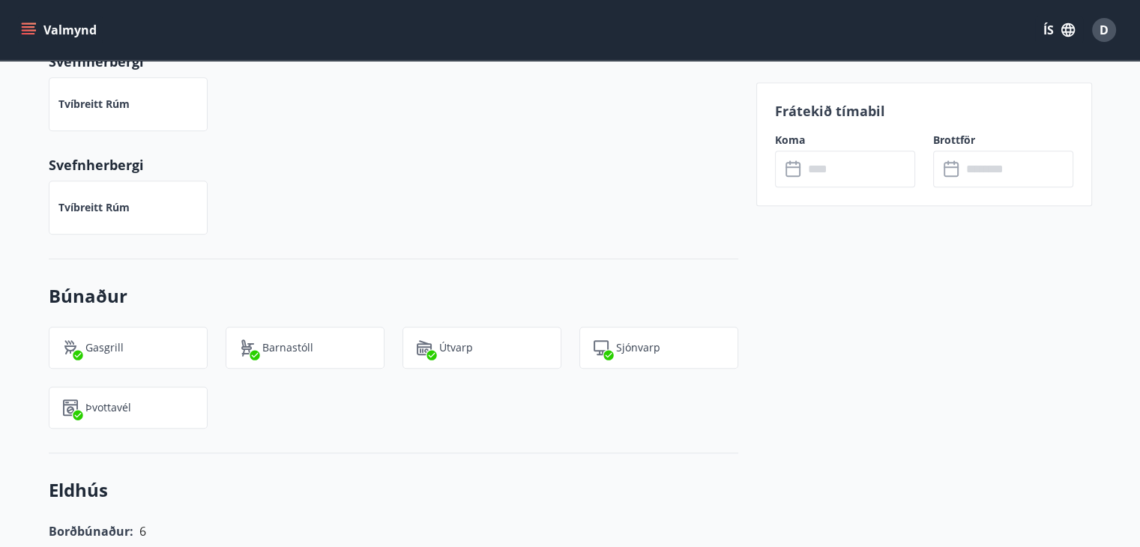
scroll to position [782, 0]
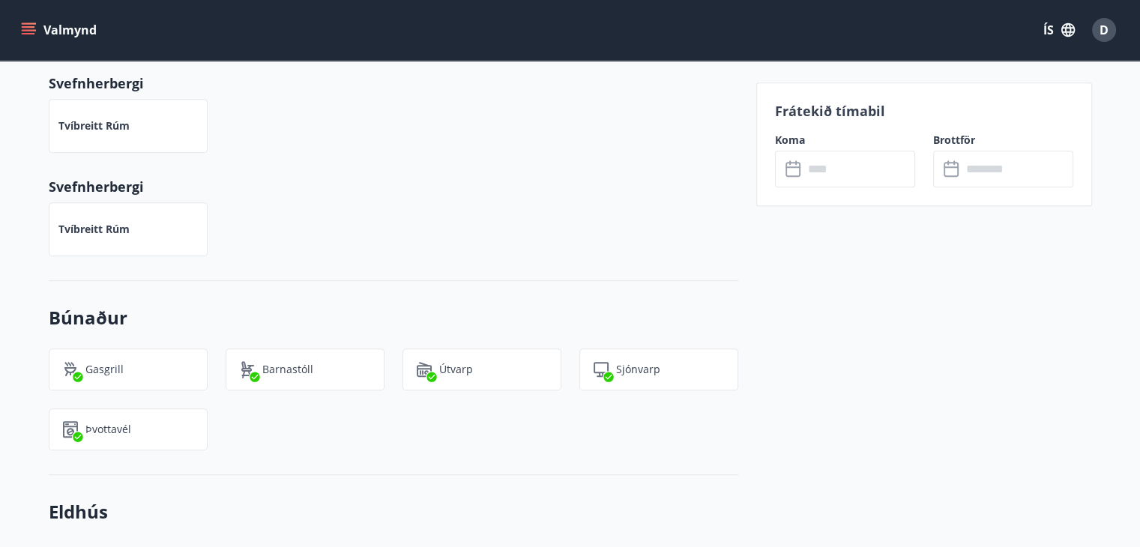
click at [801, 171] on icon at bounding box center [795, 169] width 18 height 18
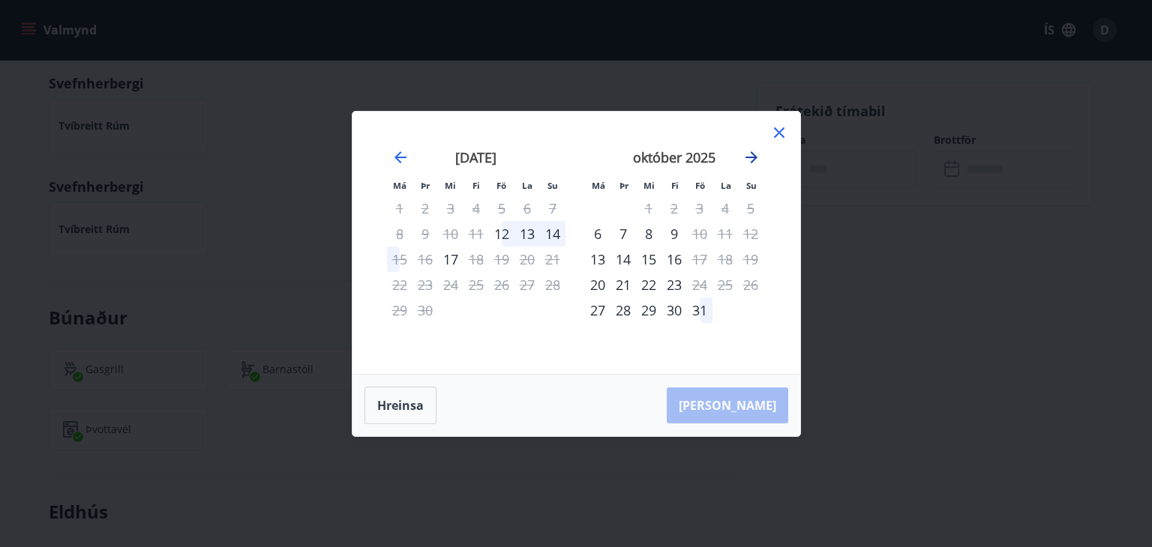
click at [745, 157] on icon "Move forward to switch to the next month." at bounding box center [751, 157] width 12 height 12
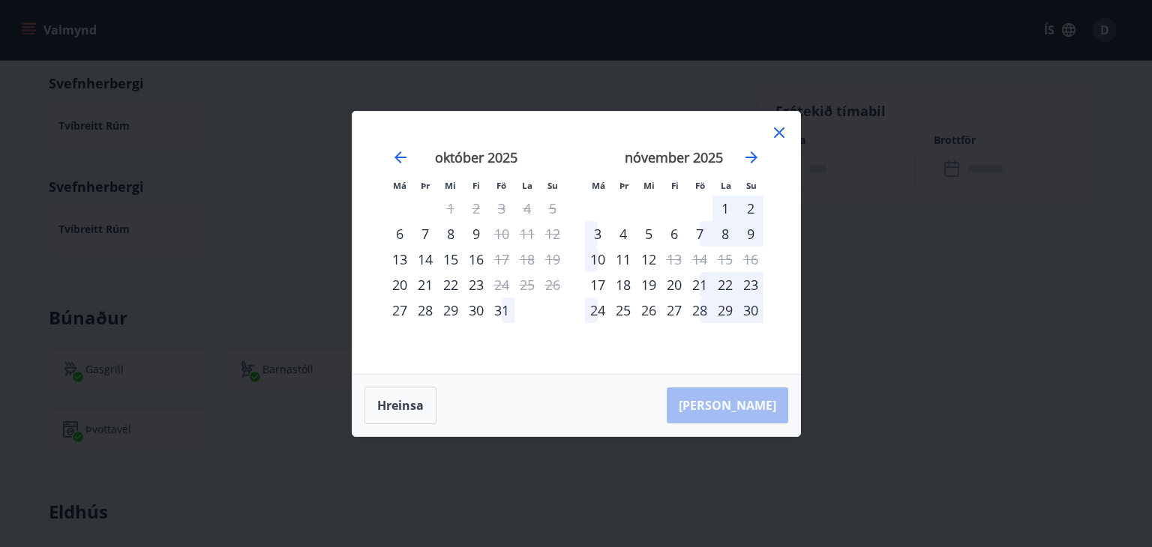
click at [726, 206] on div "1" at bounding box center [724, 208] width 25 height 25
click at [597, 238] on div "3" at bounding box center [597, 233] width 25 height 25
click at [721, 208] on div "1" at bounding box center [724, 208] width 25 height 25
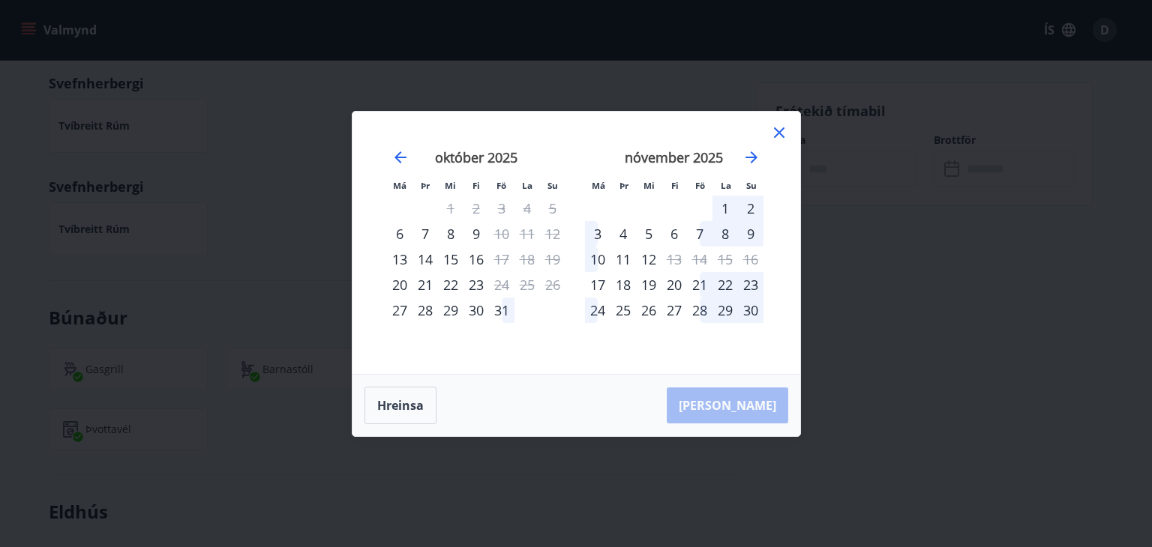
click at [721, 208] on div "1" at bounding box center [724, 208] width 25 height 25
click at [427, 238] on div "7" at bounding box center [424, 233] width 25 height 25
click at [501, 323] on div "[DATE] 1 2 3 4 5 6 7 8 9 10 11 12 13 14 15 16 17 18 19 20 21 22 23 24 25 26 27 …" at bounding box center [476, 253] width 198 height 246
click at [772, 142] on div at bounding box center [779, 135] width 18 height 22
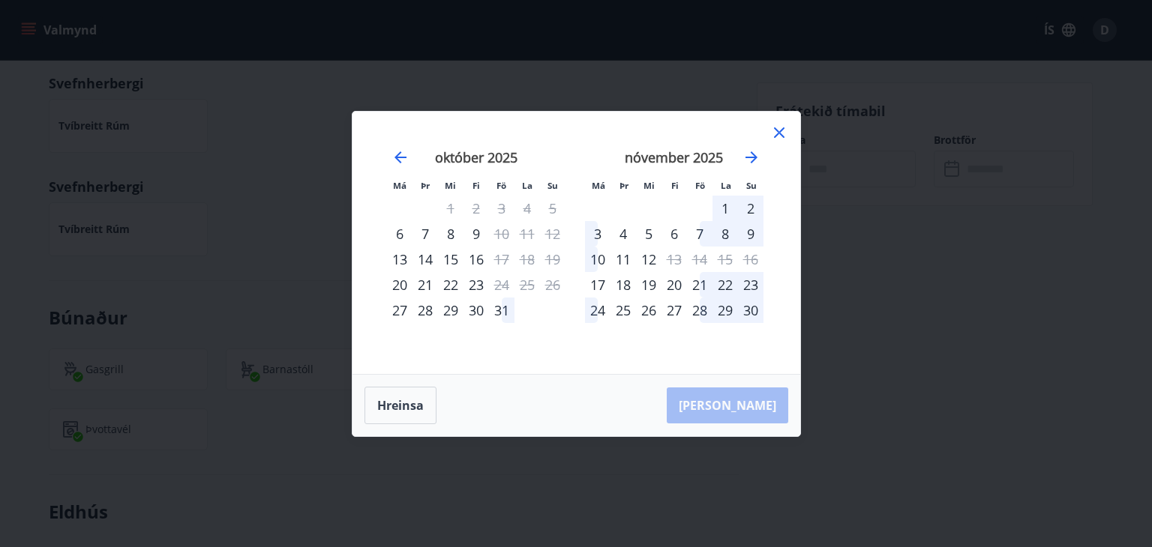
click at [777, 136] on icon at bounding box center [779, 133] width 18 height 18
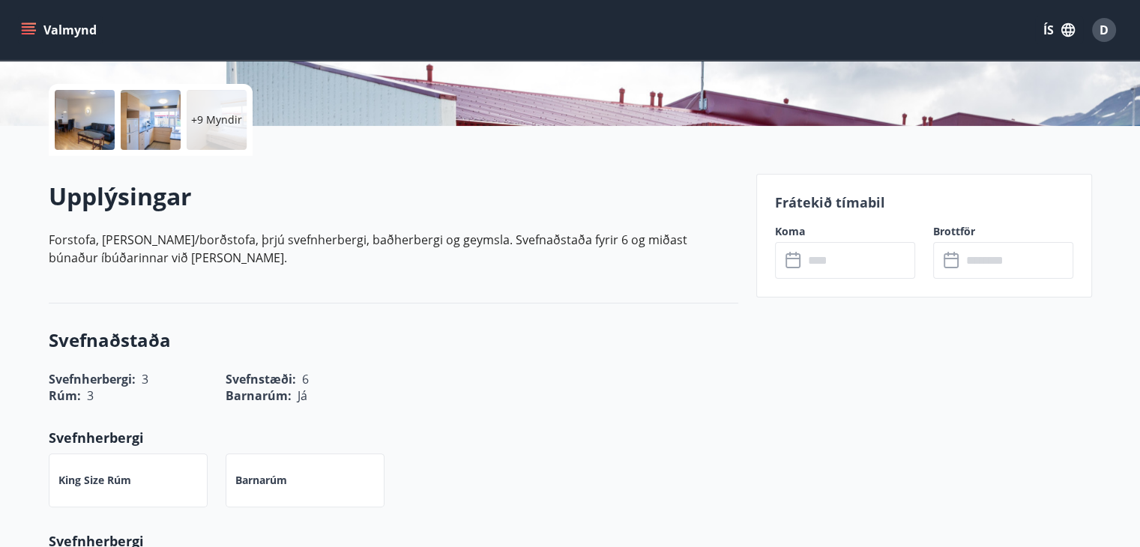
scroll to position [349, 0]
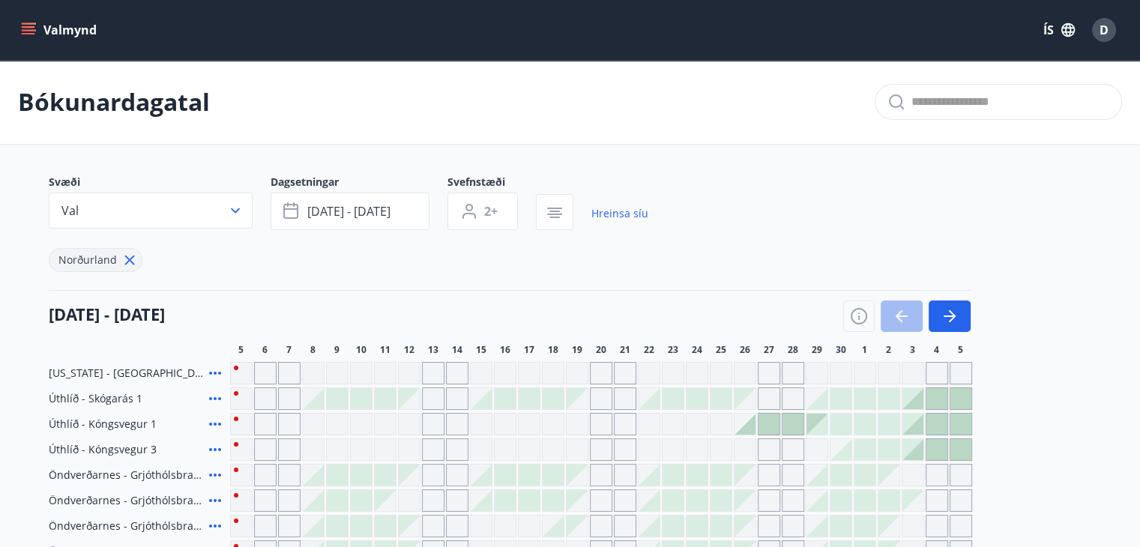
type input "*"
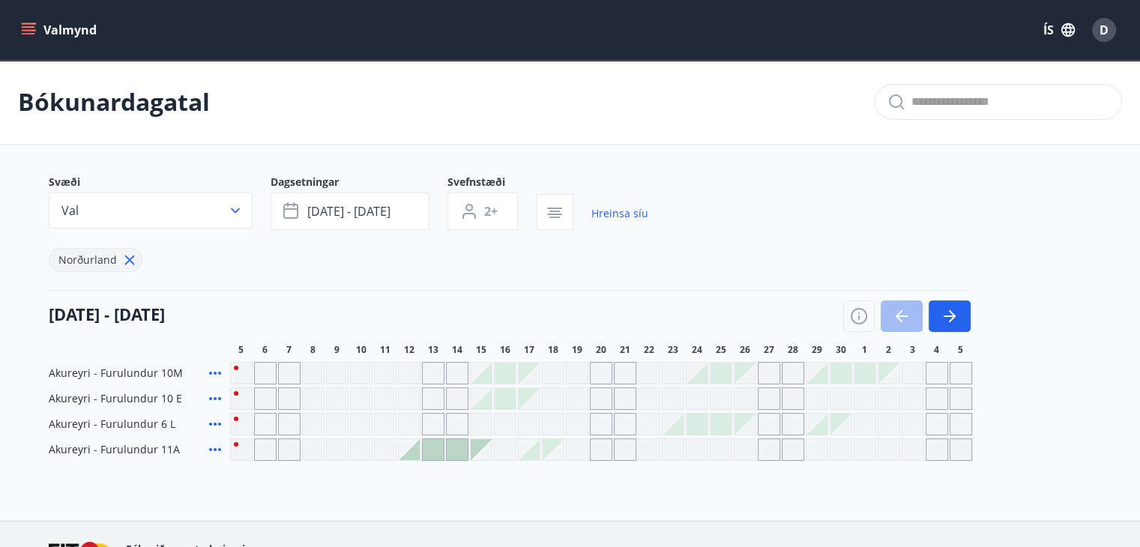
click at [210, 451] on icon at bounding box center [215, 450] width 18 height 18
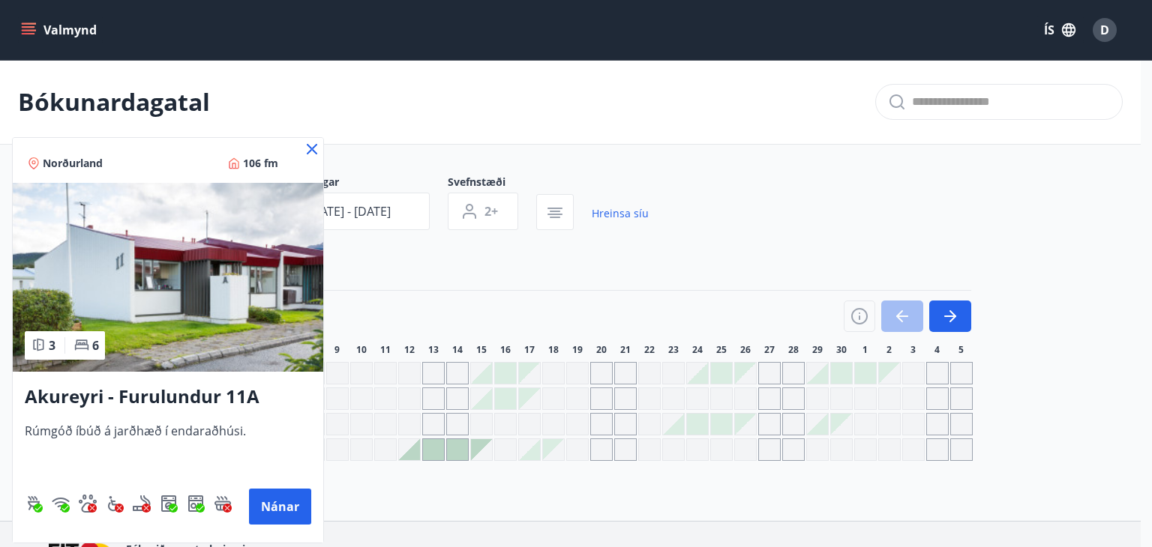
click at [313, 148] on icon at bounding box center [312, 149] width 10 height 10
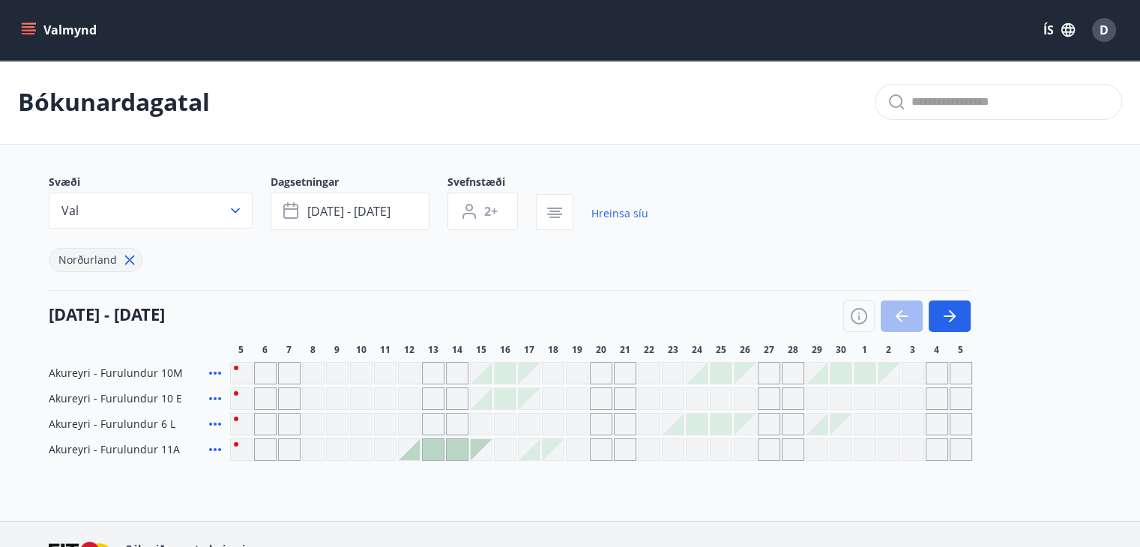
click at [219, 447] on icon at bounding box center [215, 450] width 18 height 18
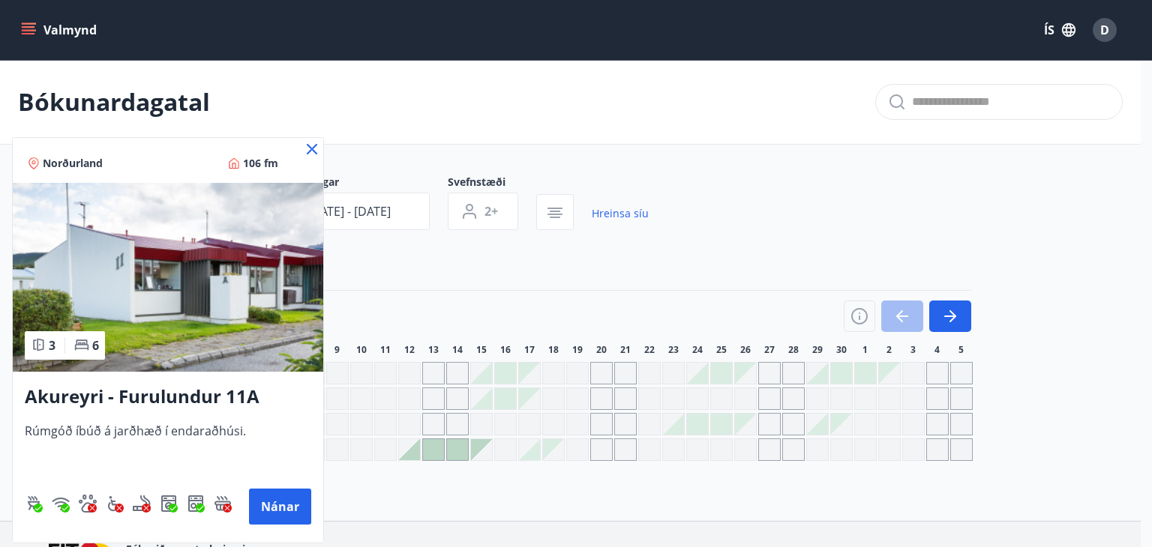
click at [309, 154] on icon at bounding box center [312, 149] width 18 height 18
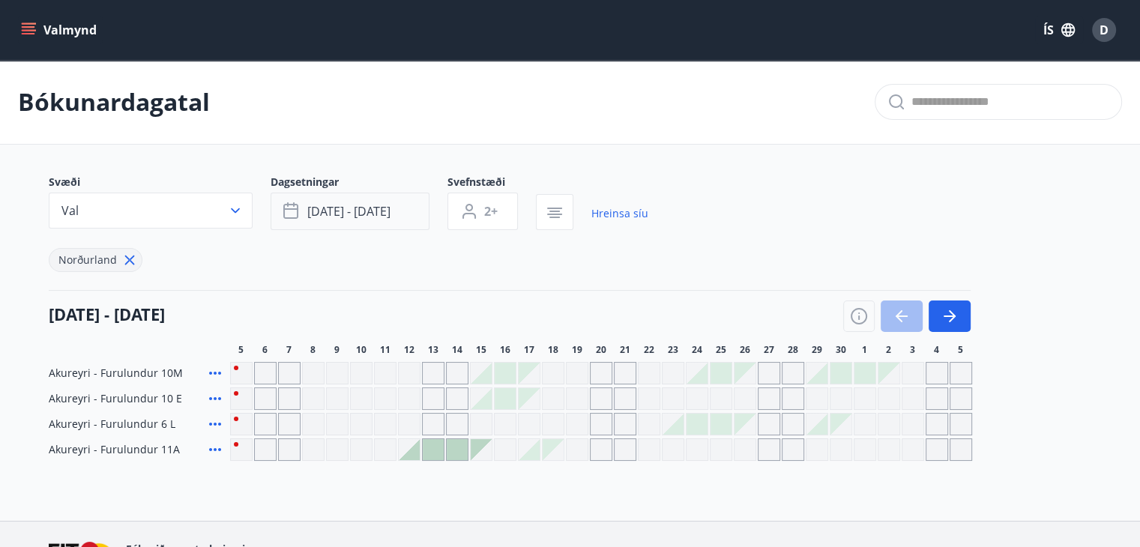
click at [369, 217] on span "[DATE] - [DATE]" at bounding box center [348, 211] width 83 height 16
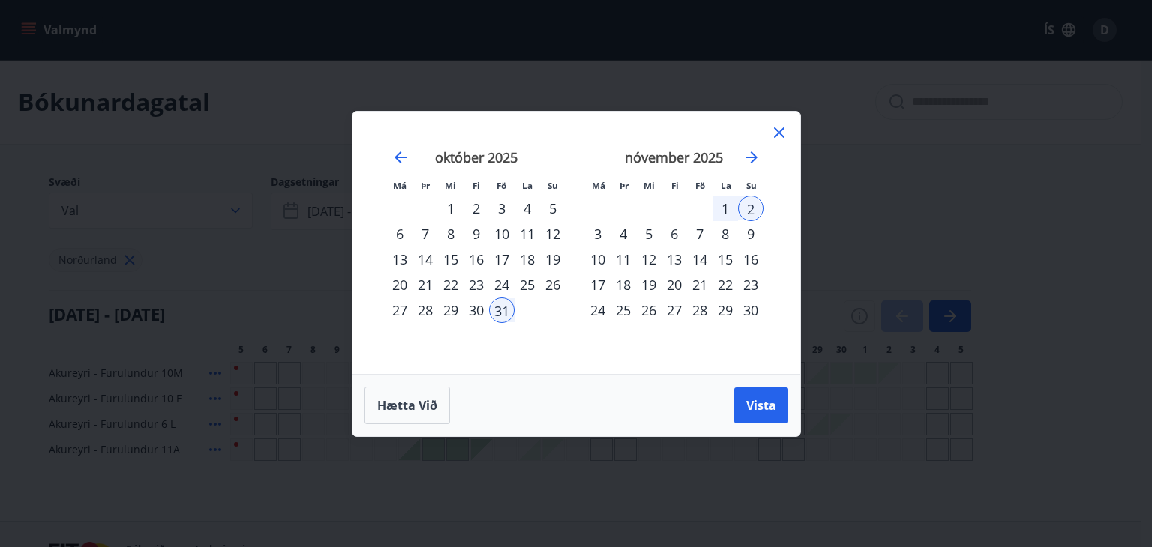
click at [725, 200] on div "1" at bounding box center [724, 208] width 25 height 25
click at [785, 133] on icon at bounding box center [779, 133] width 18 height 18
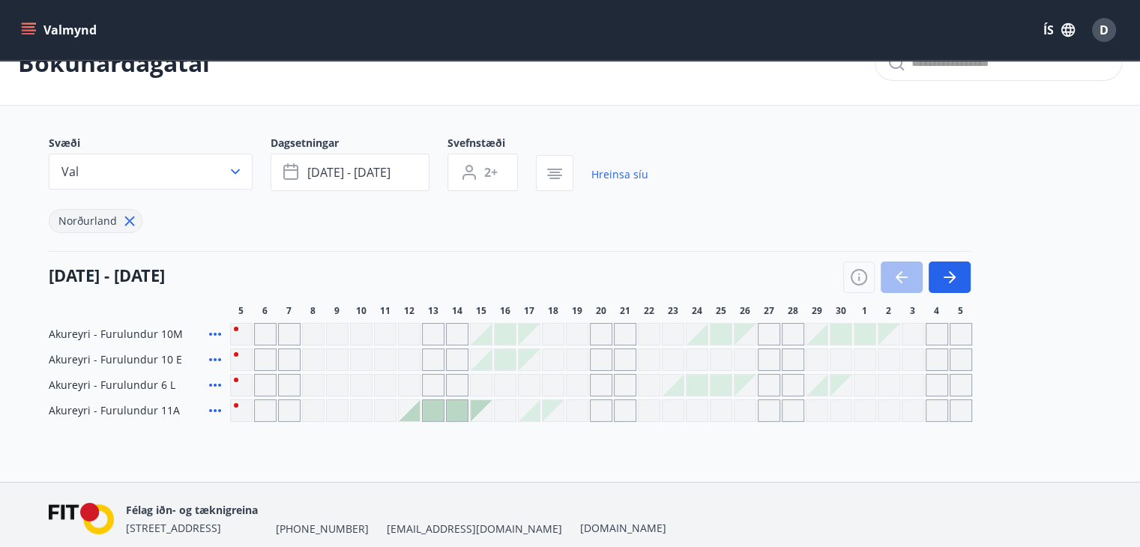
scroll to position [66, 0]
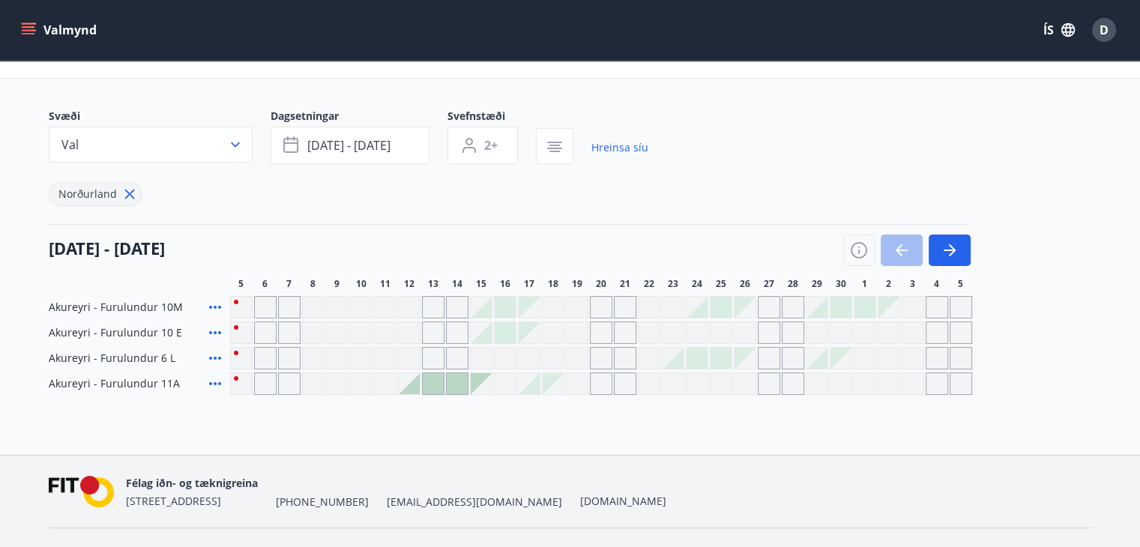
click at [219, 383] on icon at bounding box center [215, 383] width 12 height 3
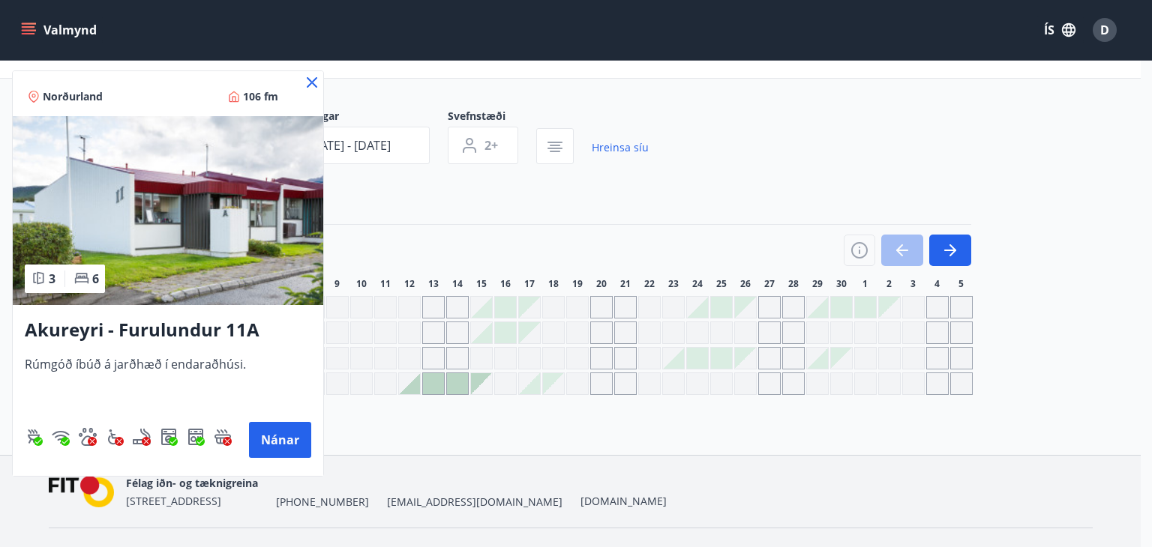
click at [316, 76] on icon at bounding box center [312, 82] width 18 height 18
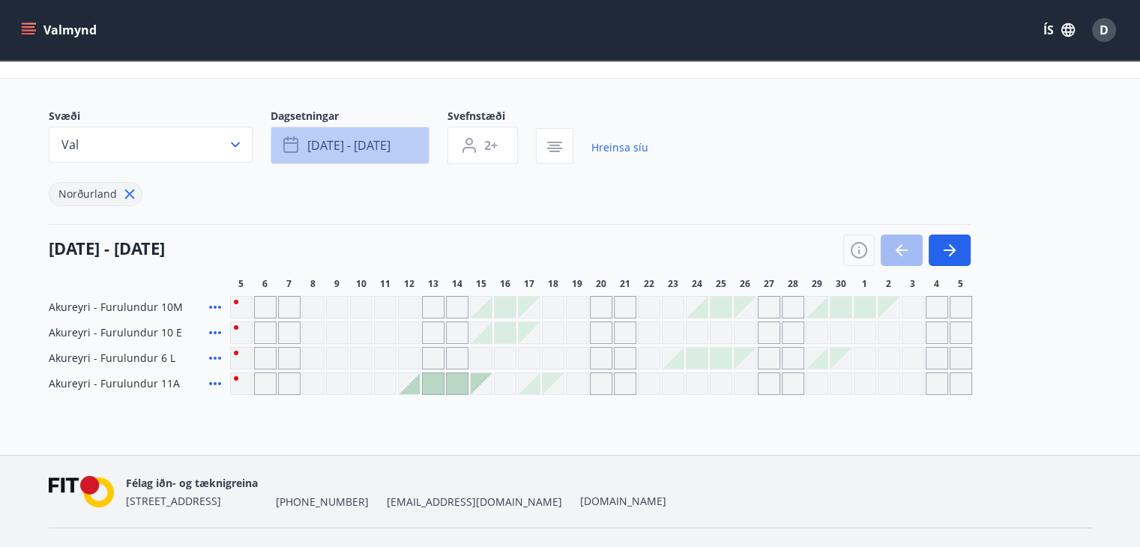
click at [330, 145] on span "[DATE] - [DATE]" at bounding box center [348, 145] width 83 height 16
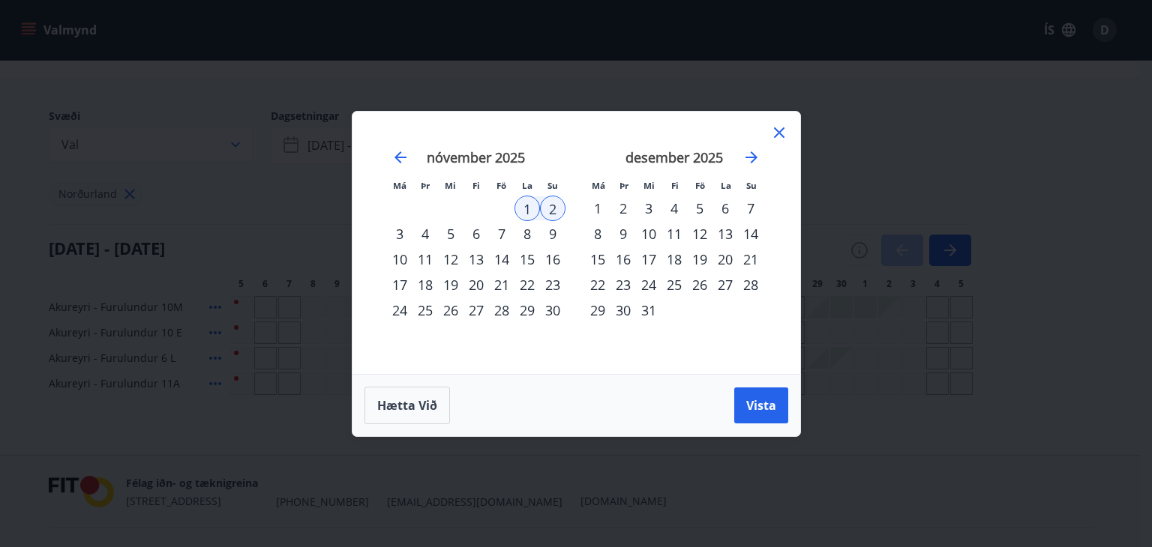
click at [404, 229] on div "3" at bounding box center [399, 233] width 25 height 25
click at [498, 206] on td "Calendar" at bounding box center [501, 208] width 25 height 25
click at [550, 198] on div "2" at bounding box center [552, 208] width 25 height 25
click at [525, 207] on div "1" at bounding box center [526, 208] width 25 height 25
click at [547, 203] on div "2" at bounding box center [552, 208] width 25 height 25
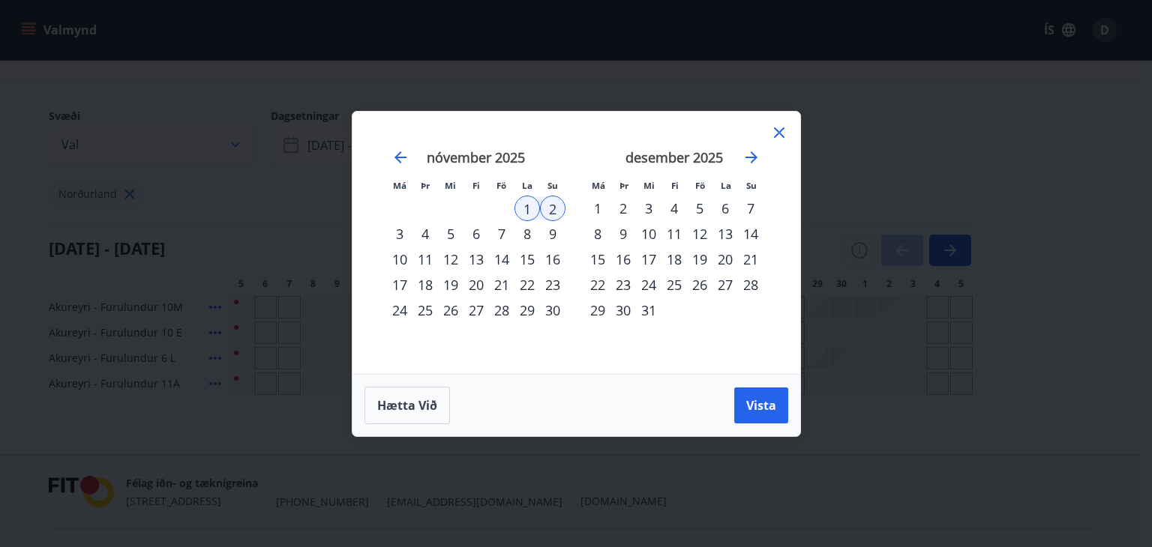
click at [402, 229] on div "3" at bounding box center [399, 233] width 25 height 25
click at [526, 205] on div "1" at bounding box center [526, 208] width 25 height 25
click at [392, 232] on div "3" at bounding box center [399, 233] width 25 height 25
click at [754, 406] on span "Vista" at bounding box center [761, 405] width 30 height 16
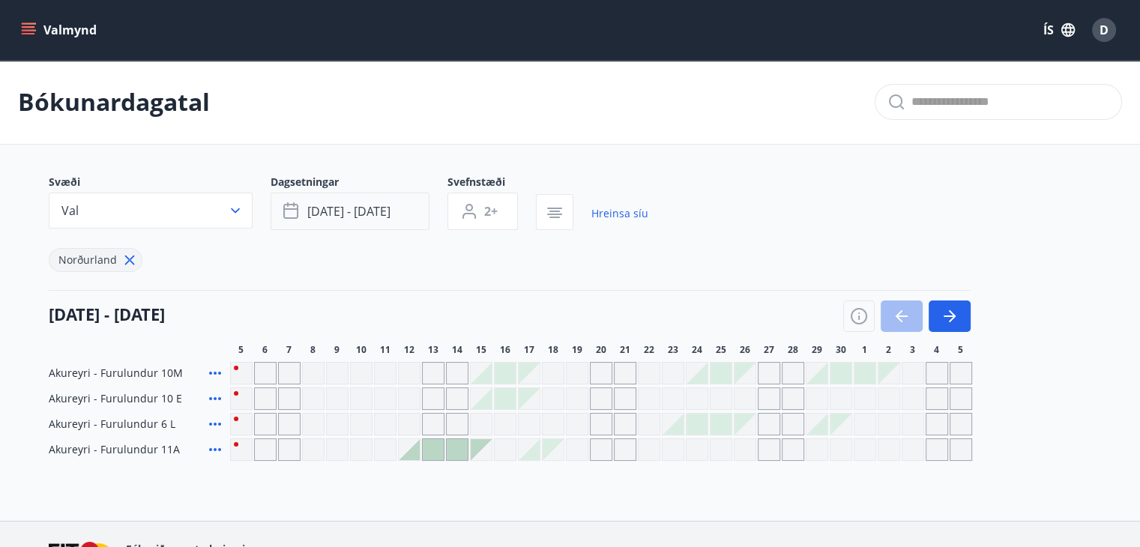
click at [364, 217] on span "[DATE] - [DATE]" at bounding box center [348, 211] width 83 height 16
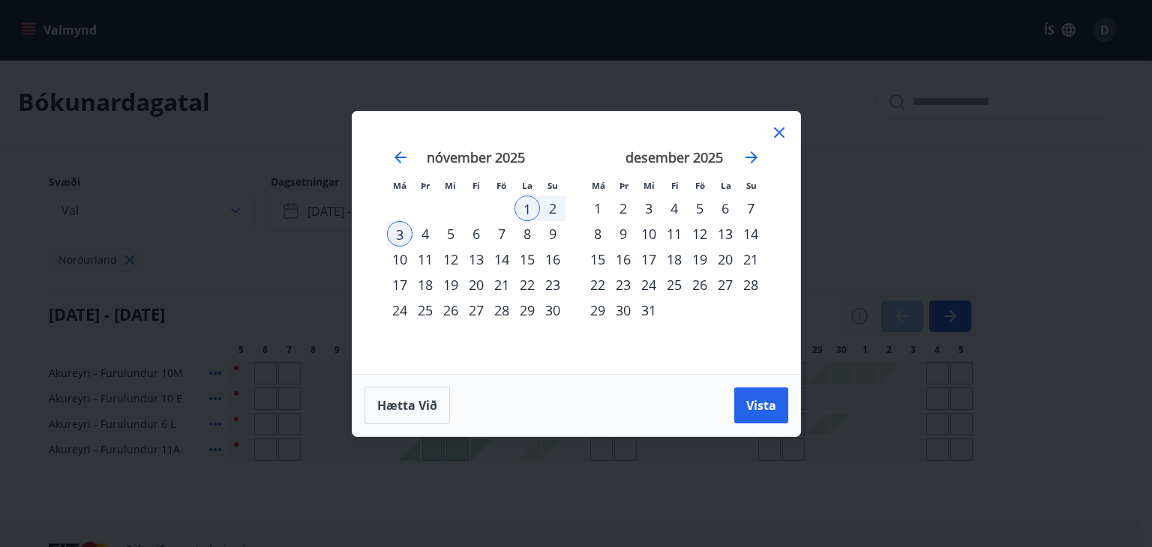
click at [502, 208] on td "Calendar" at bounding box center [501, 208] width 25 height 25
click at [403, 158] on icon "Move backward to switch to the previous month." at bounding box center [400, 157] width 18 height 18
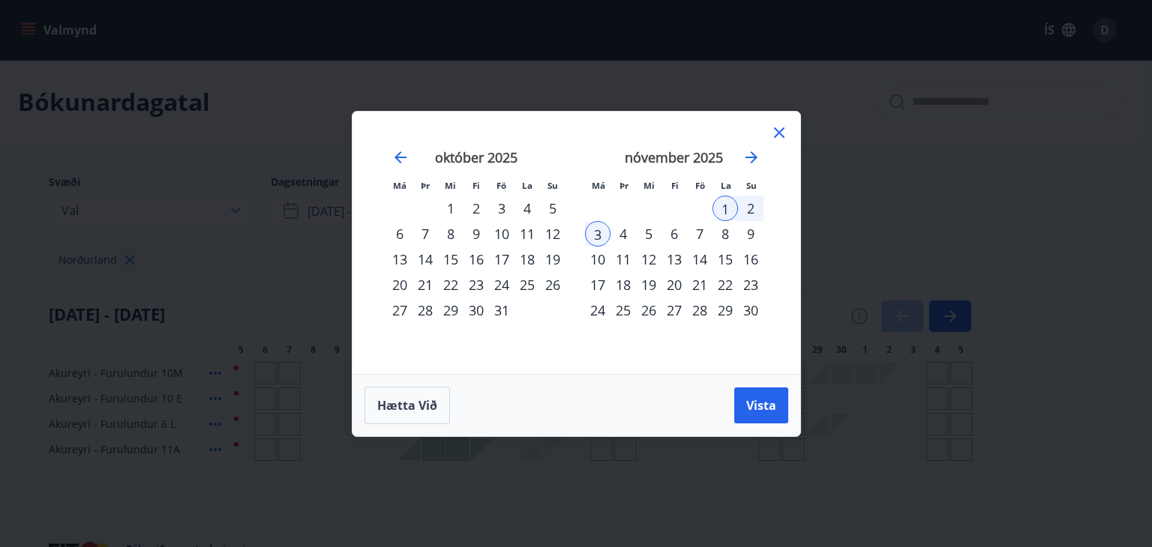
click at [506, 312] on div "31" at bounding box center [501, 310] width 25 height 25
click at [753, 208] on div "2" at bounding box center [750, 208] width 25 height 25
click at [762, 410] on span "Vista" at bounding box center [761, 405] width 30 height 16
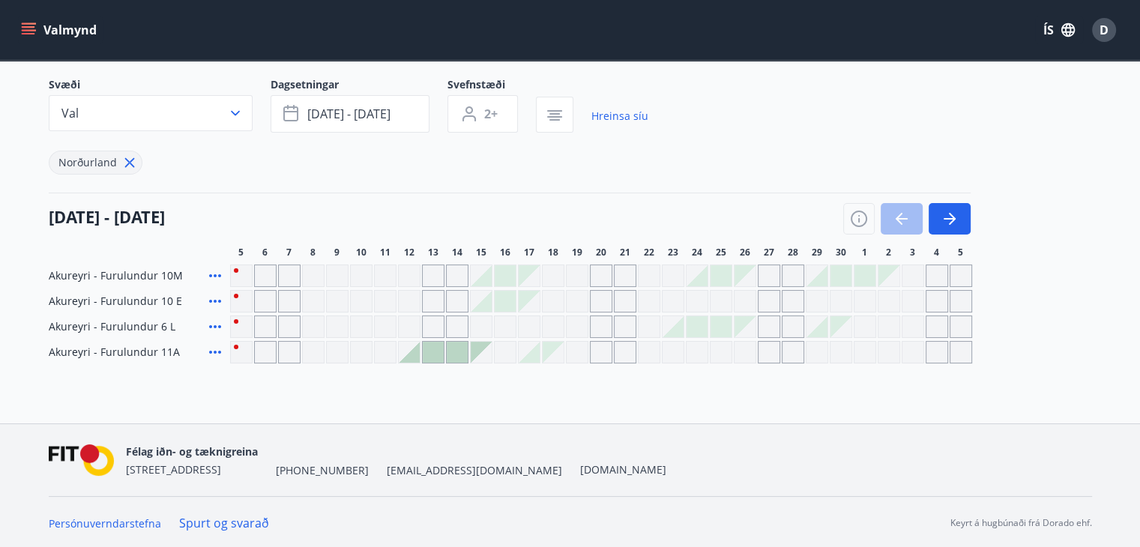
scroll to position [99, 0]
click at [215, 347] on icon at bounding box center [215, 351] width 18 height 18
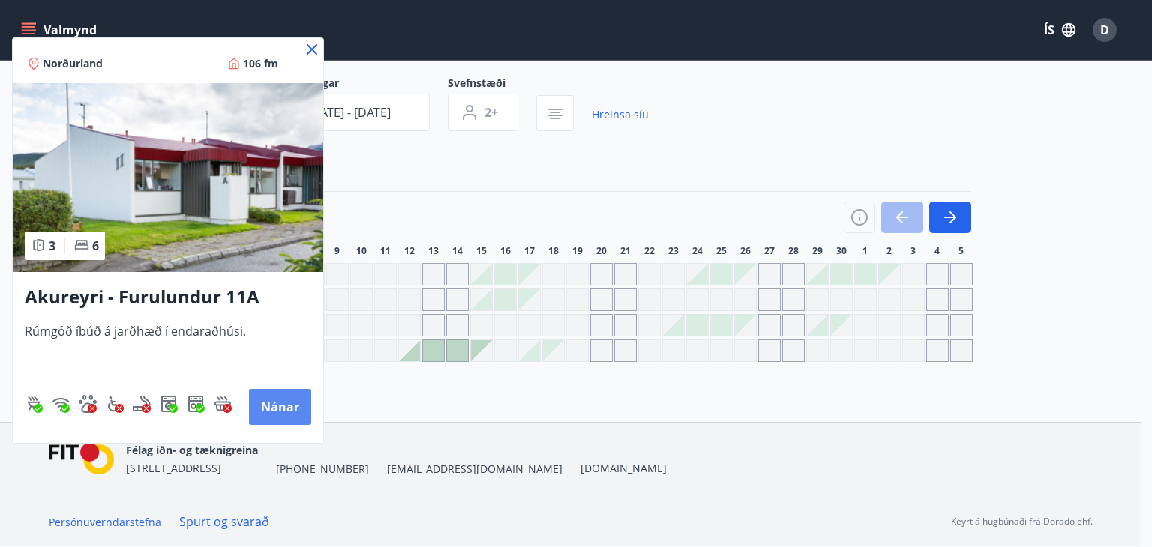
click at [276, 407] on button "Nánar" at bounding box center [280, 407] width 62 height 36
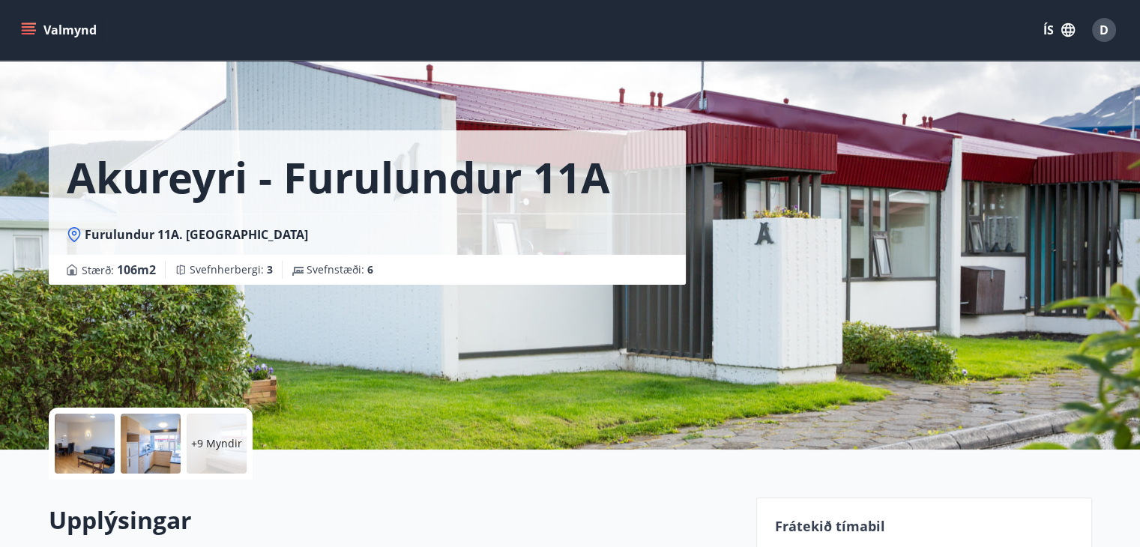
click at [33, 16] on button "Valmynd" at bounding box center [60, 29] width 85 height 27
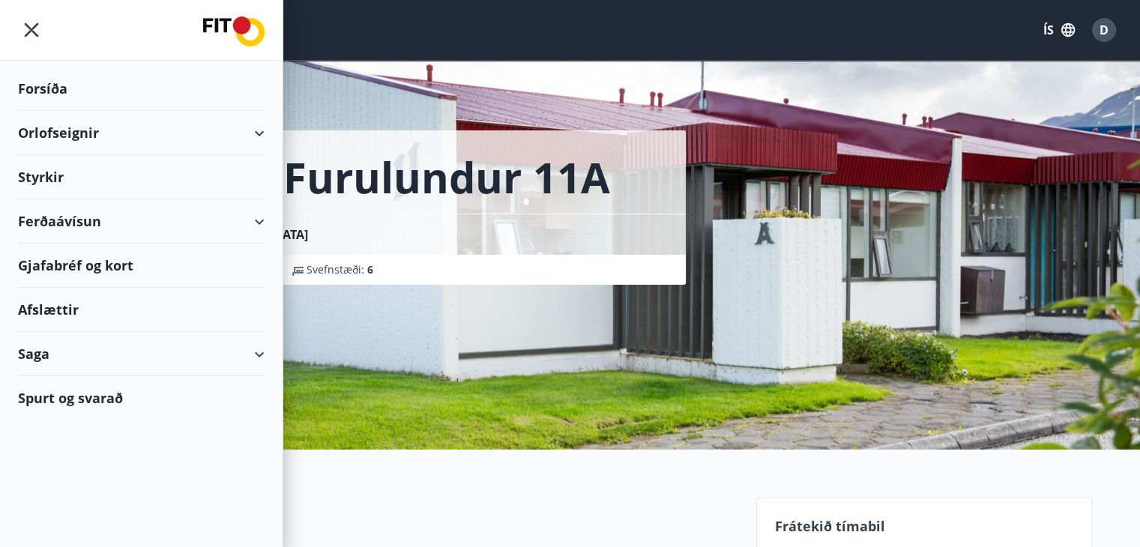
click at [58, 133] on div "Orlofseignir" at bounding box center [141, 133] width 247 height 44
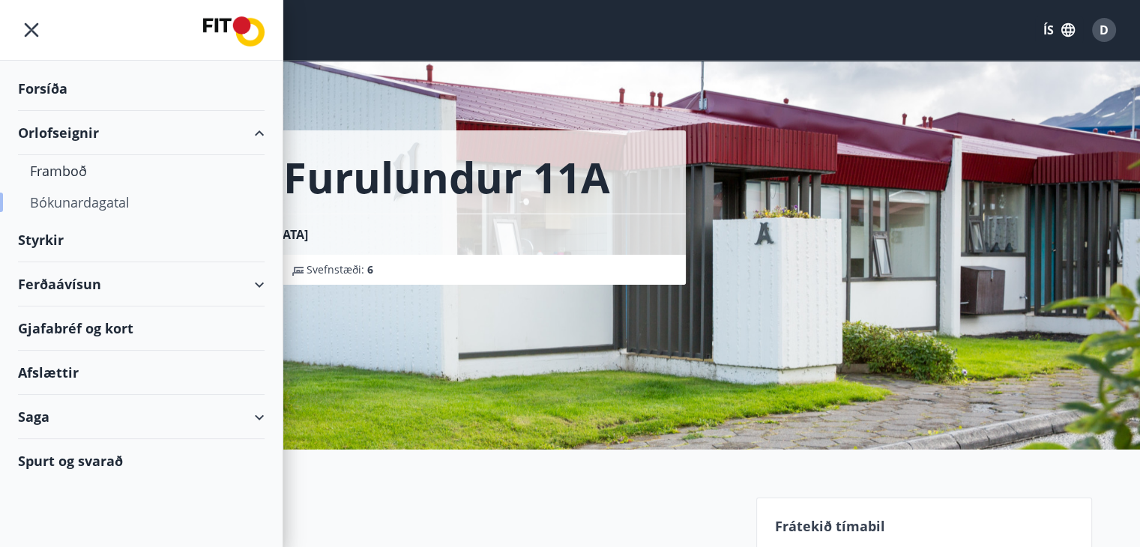
click at [77, 197] on div "Bókunardagatal" at bounding box center [141, 202] width 223 height 31
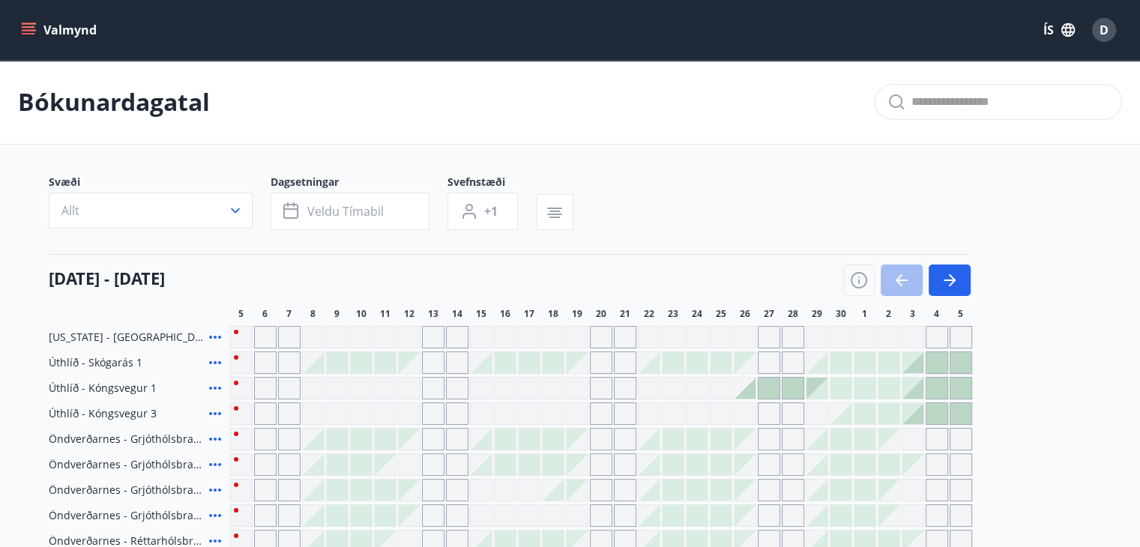
click at [544, 211] on button "button" at bounding box center [554, 212] width 37 height 36
click at [502, 211] on div "​ Fjöldi nátta * Svefnherbergi * Gasgrill Þráðlaust net Uppþvottavél Gæludýr Þu…" at bounding box center [570, 237] width 352 height 424
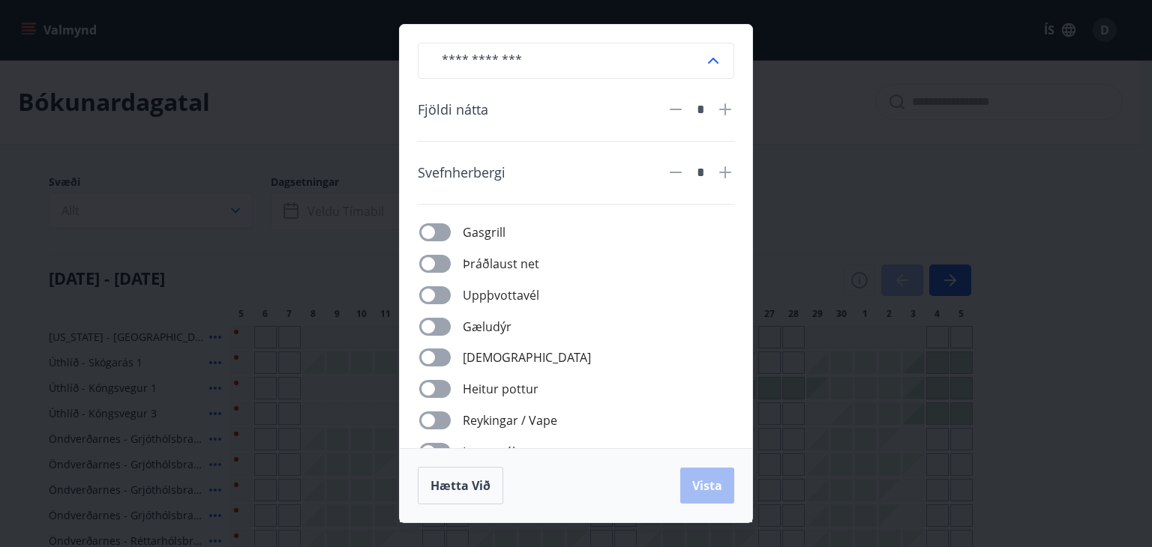
click at [825, 169] on div "​ Fjöldi nátta * Svefnherbergi * Gasgrill Þráðlaust net Uppþvottavél Gæludýr Þu…" at bounding box center [576, 273] width 1152 height 547
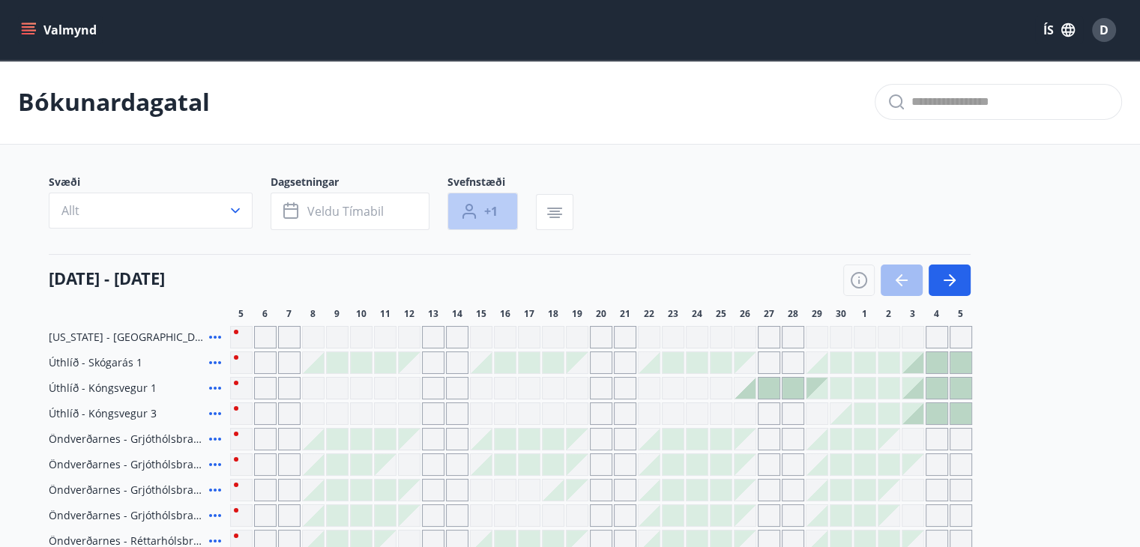
click at [481, 211] on button "+1" at bounding box center [483, 211] width 70 height 37
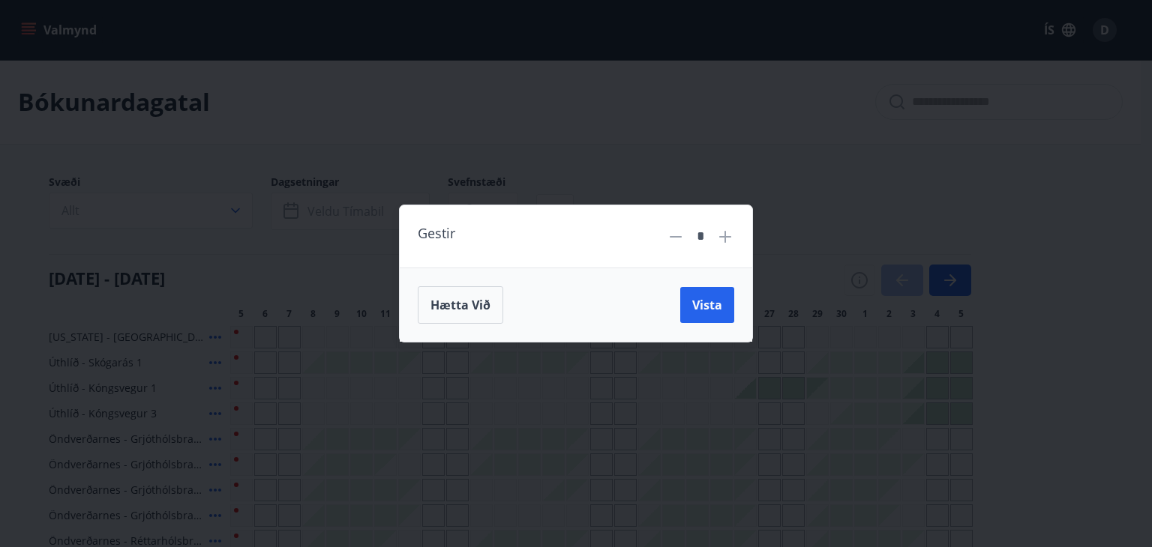
click at [729, 241] on icon at bounding box center [725, 237] width 18 height 18
type input "*"
click at [715, 299] on span "Vista" at bounding box center [707, 305] width 30 height 16
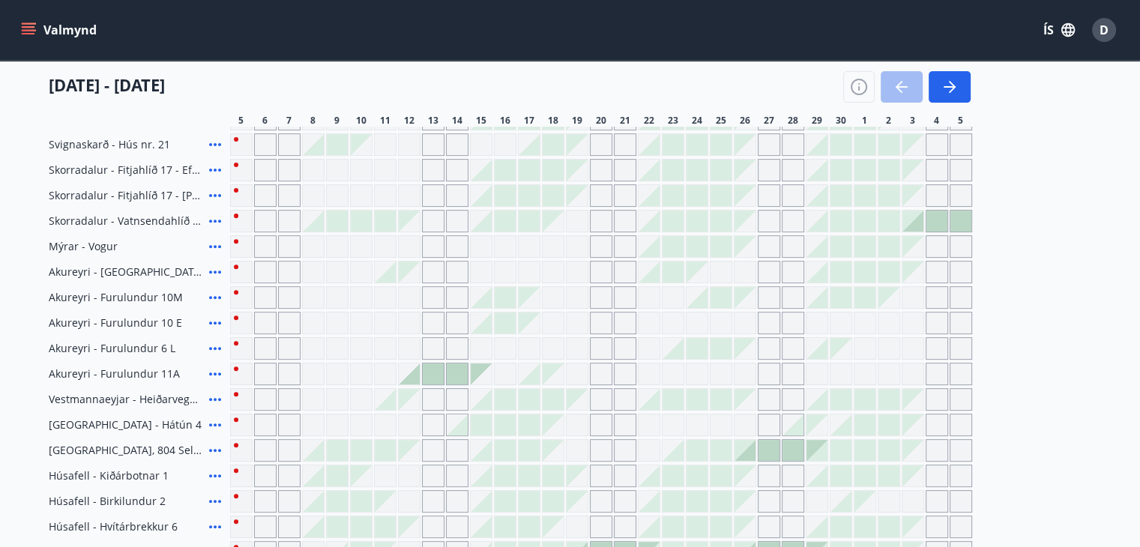
scroll to position [525, 0]
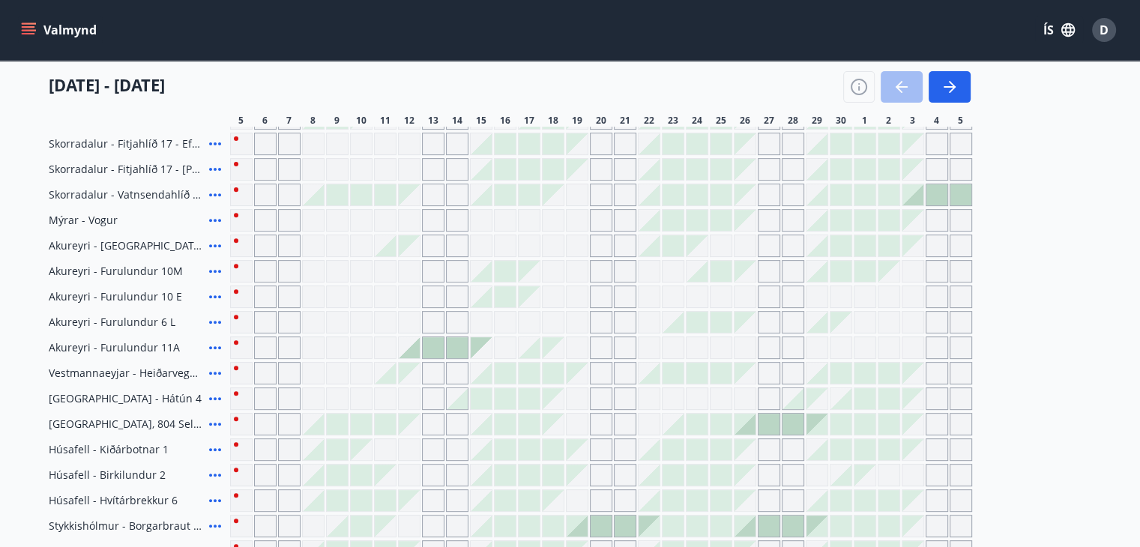
click at [217, 344] on icon at bounding box center [215, 348] width 18 height 18
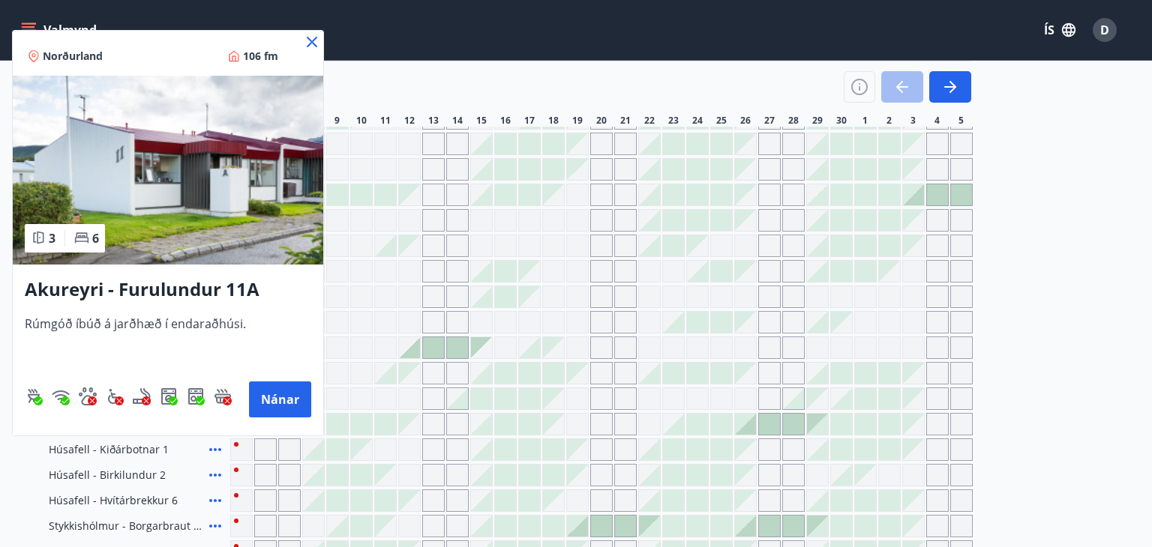
click at [308, 46] on icon at bounding box center [312, 42] width 10 height 10
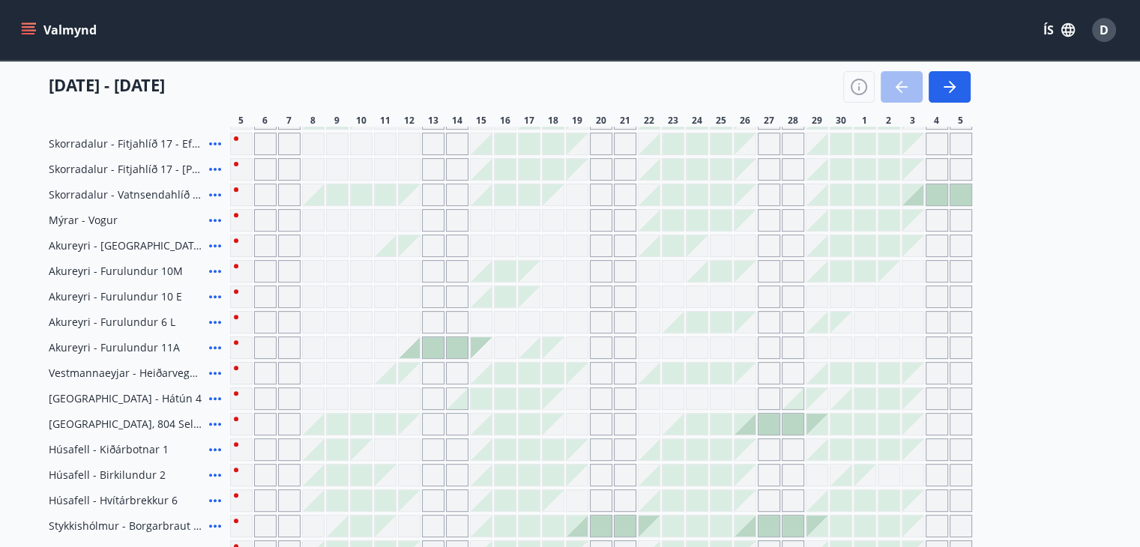
click at [218, 244] on icon at bounding box center [215, 245] width 12 height 3
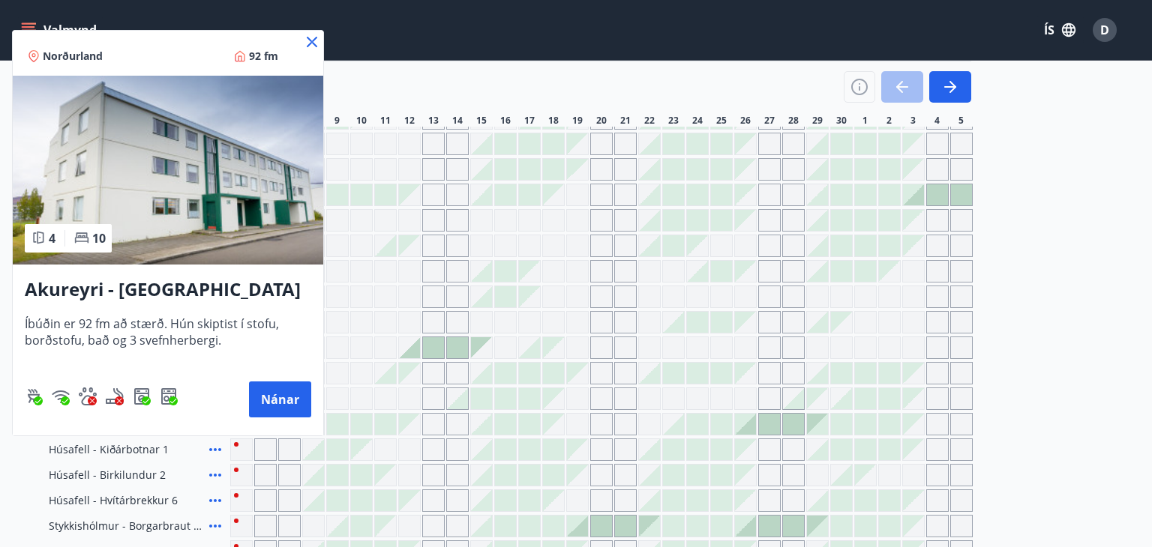
click at [312, 39] on icon at bounding box center [312, 42] width 18 height 18
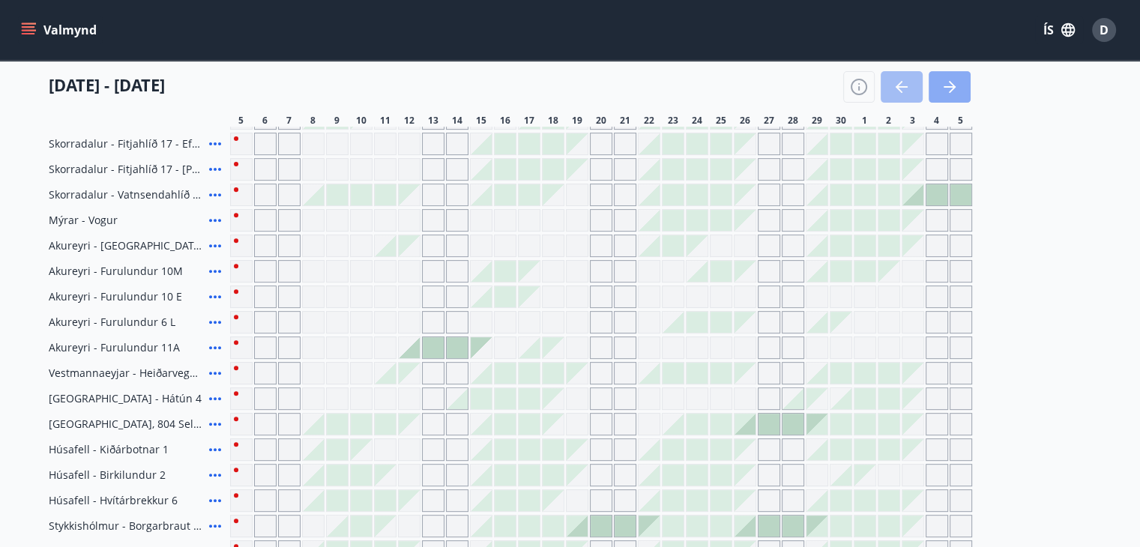
click at [963, 85] on button "button" at bounding box center [950, 86] width 42 height 31
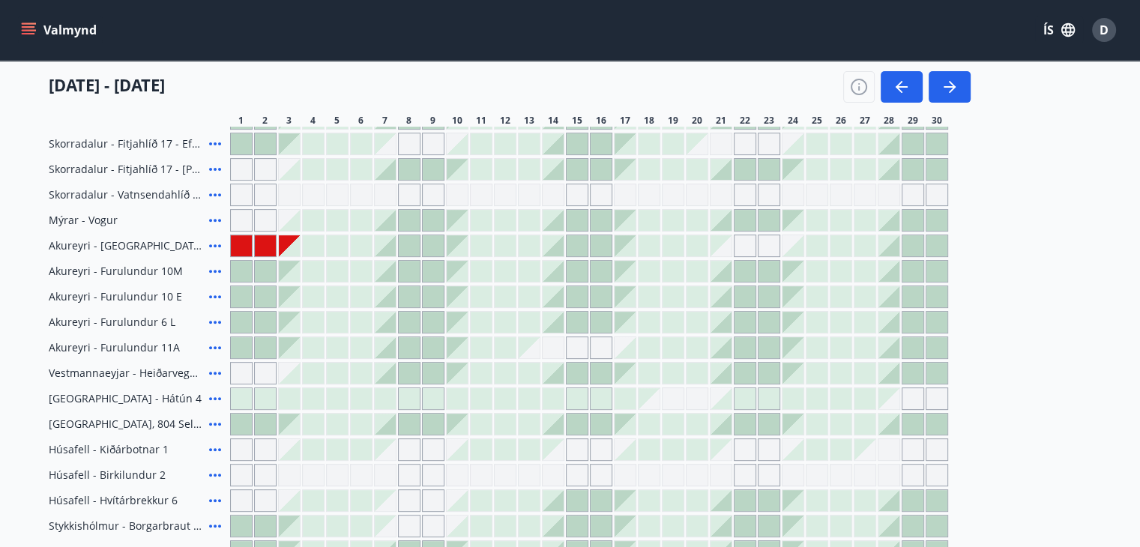
click at [243, 346] on div at bounding box center [241, 347] width 21 height 21
click at [289, 340] on div at bounding box center [289, 347] width 21 height 21
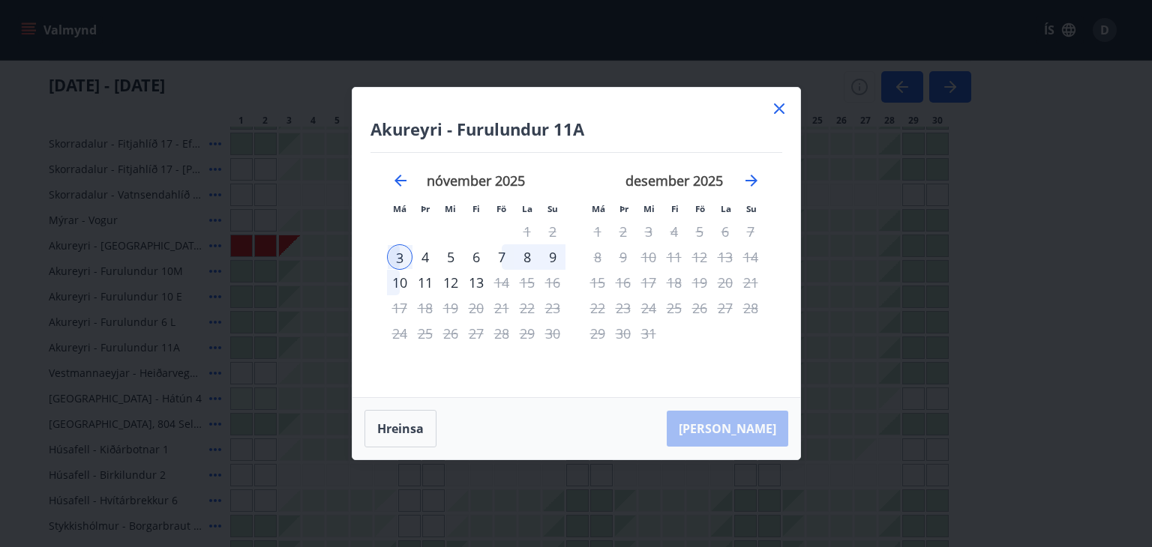
click at [526, 232] on div "1" at bounding box center [526, 231] width 25 height 25
click at [403, 179] on icon "Move backward to switch to the previous month." at bounding box center [400, 181] width 18 height 18
click at [774, 112] on icon at bounding box center [779, 108] width 10 height 10
click at [777, 106] on div "[DATE] - [DATE] 1 2 3 4 5 6 7 8 9 10 11 12 13 14 15 16 17 18 19 20 21 22 23 24 …" at bounding box center [571, 94] width 1044 height 66
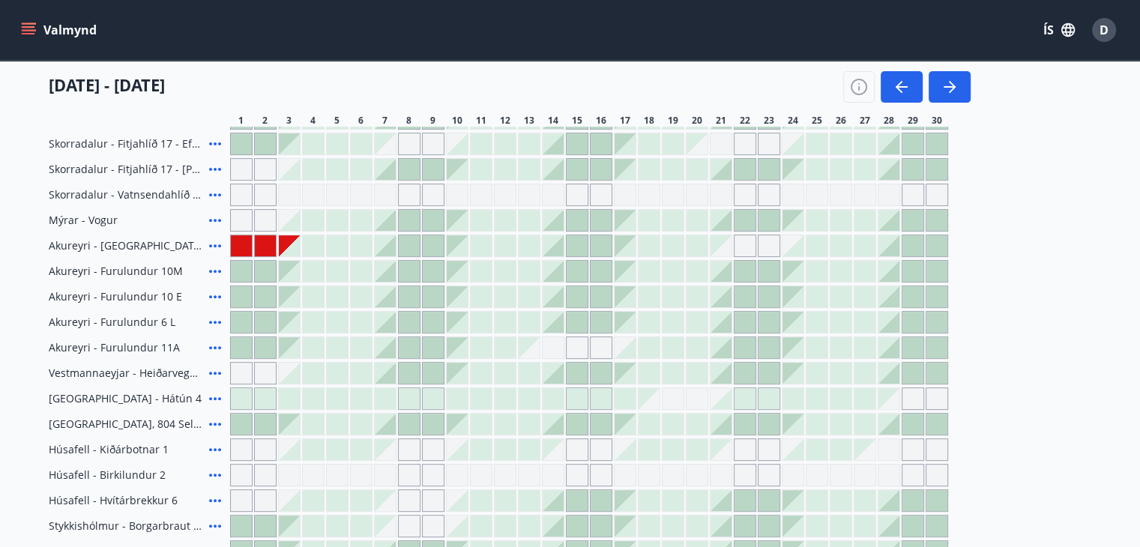
scroll to position [0, 0]
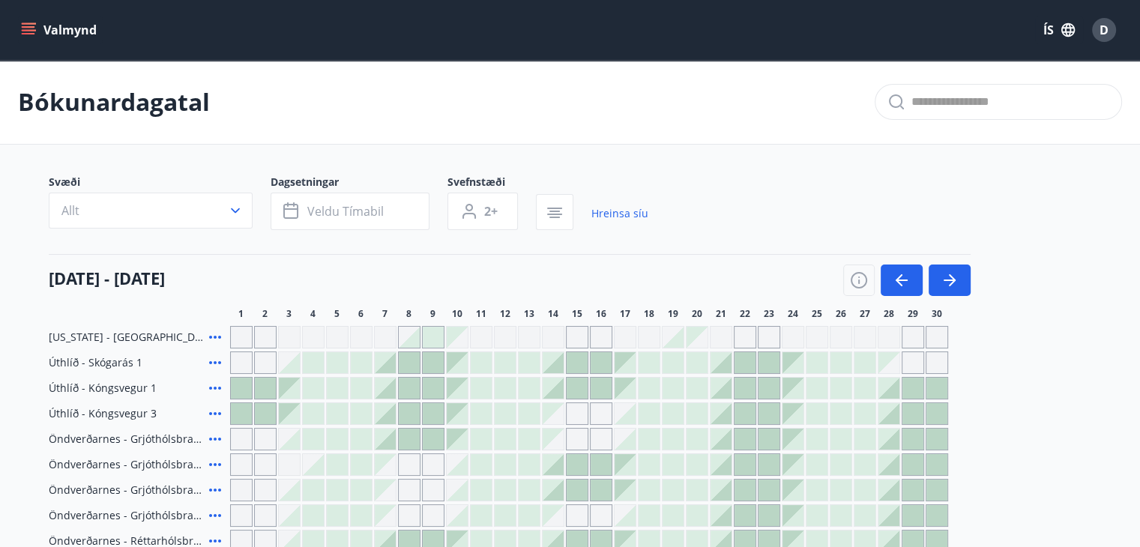
click at [1104, 38] on div "D" at bounding box center [1104, 30] width 24 height 24
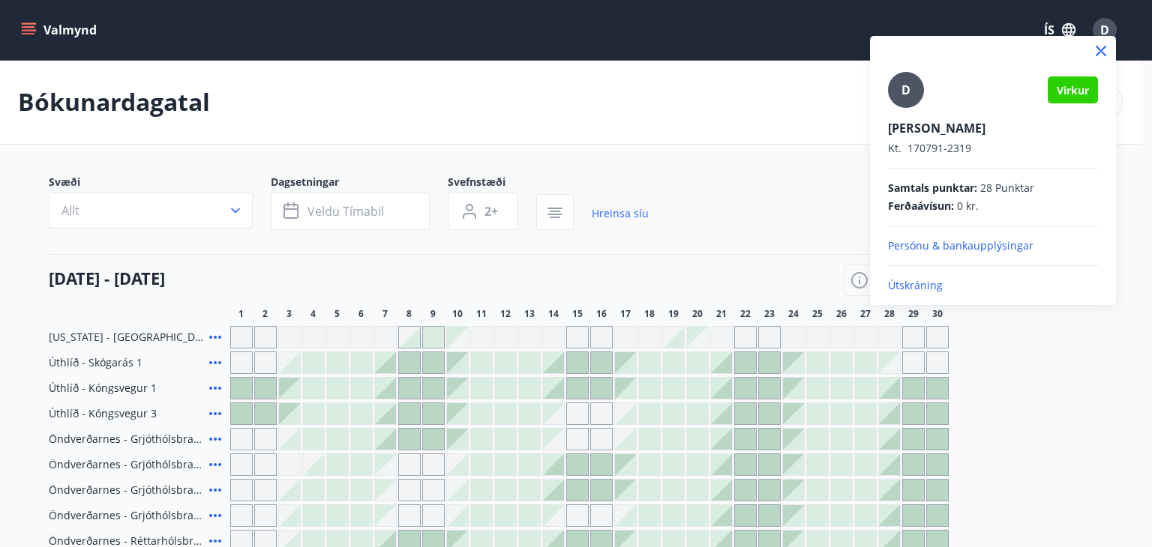
click at [666, 229] on div at bounding box center [576, 273] width 1152 height 547
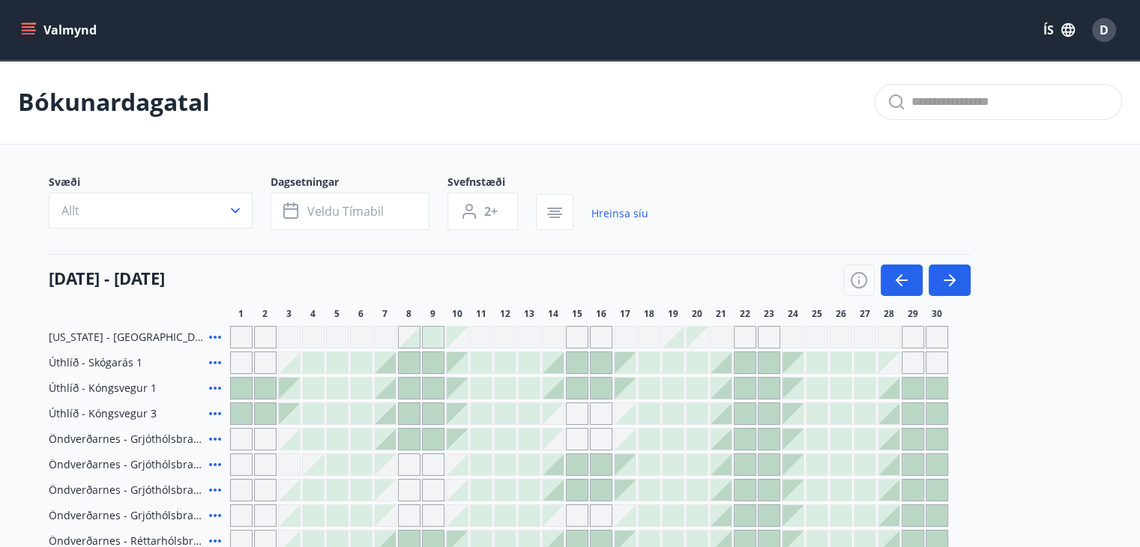
click at [20, 31] on button "Valmynd" at bounding box center [60, 29] width 85 height 27
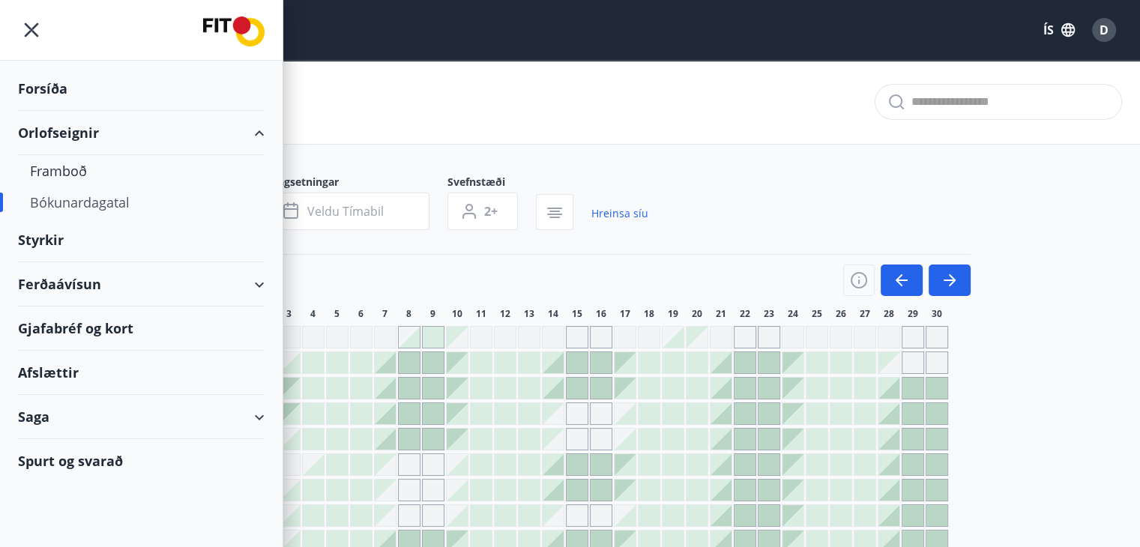
click at [69, 371] on div "Afslættir" at bounding box center [141, 373] width 247 height 44
